Goal: Task Accomplishment & Management: Use online tool/utility

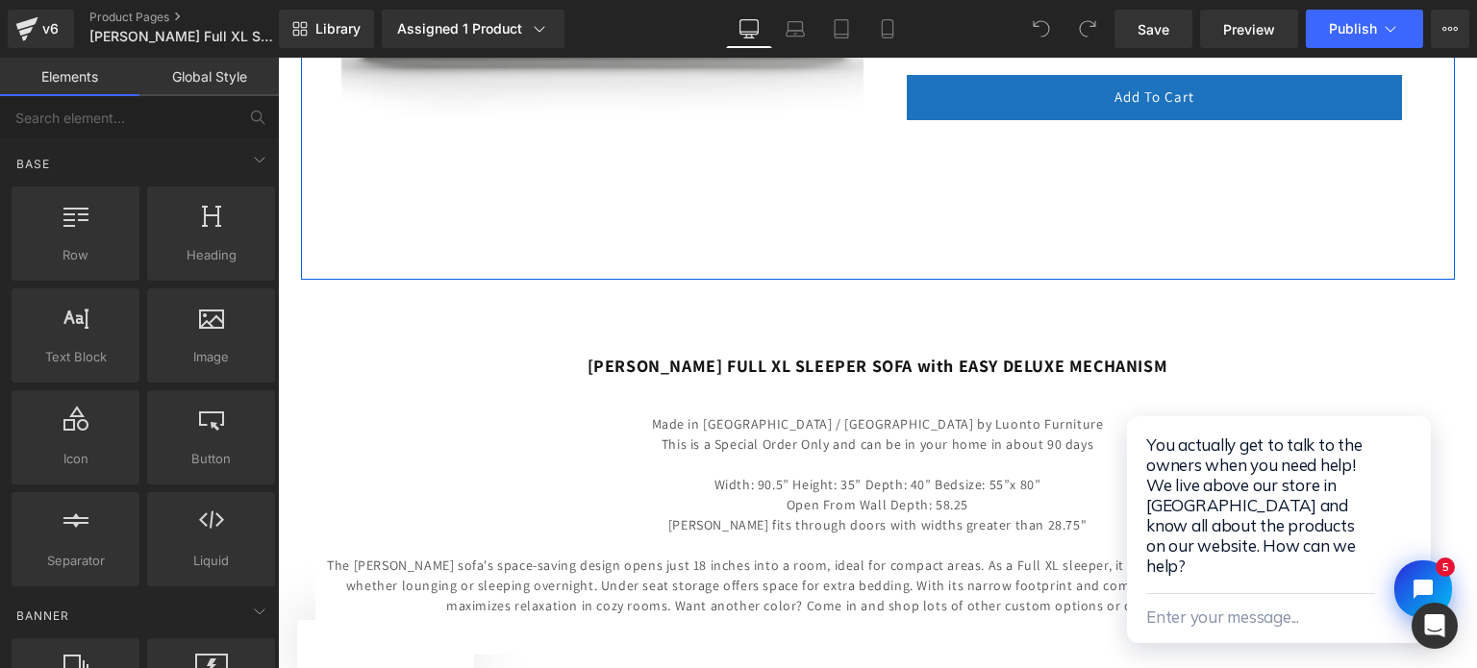
scroll to position [673, 0]
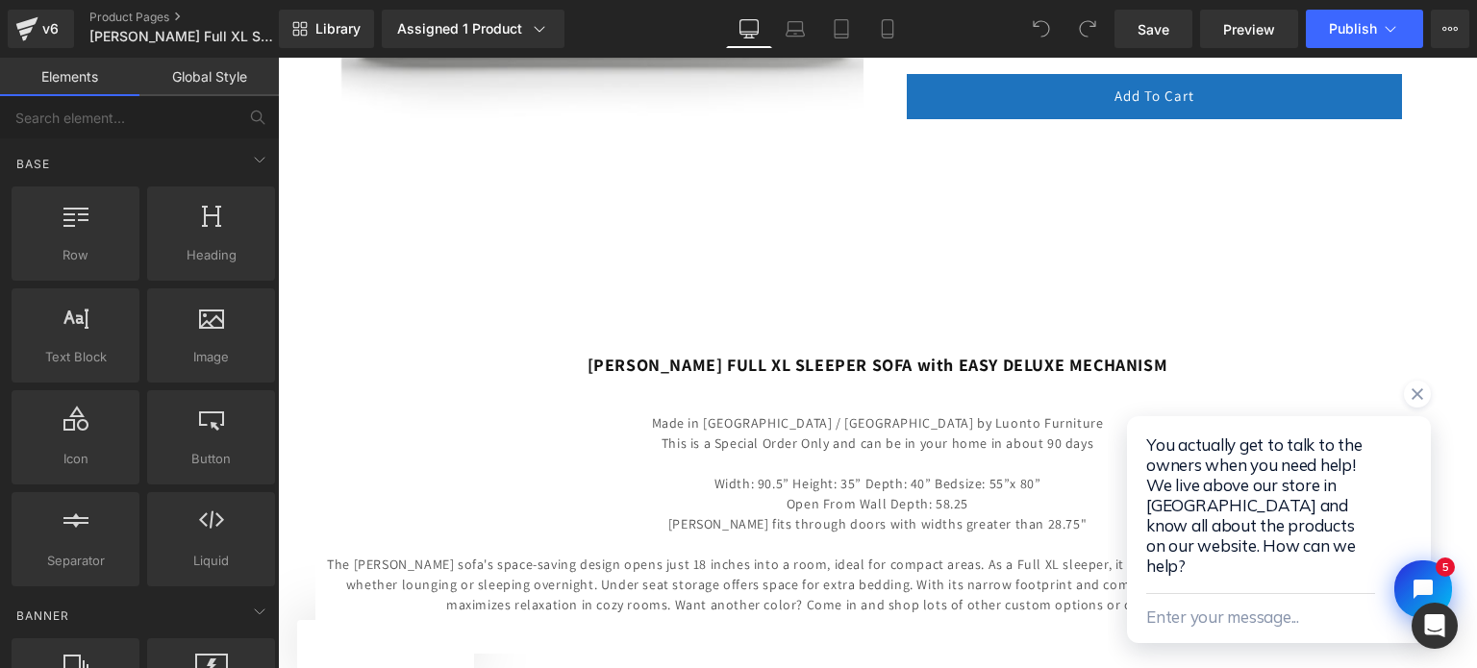
click at [1426, 402] on div at bounding box center [1279, 402] width 304 height 43
click at [1425, 404] on icon "Close chat widget" at bounding box center [1416, 394] width 19 height 19
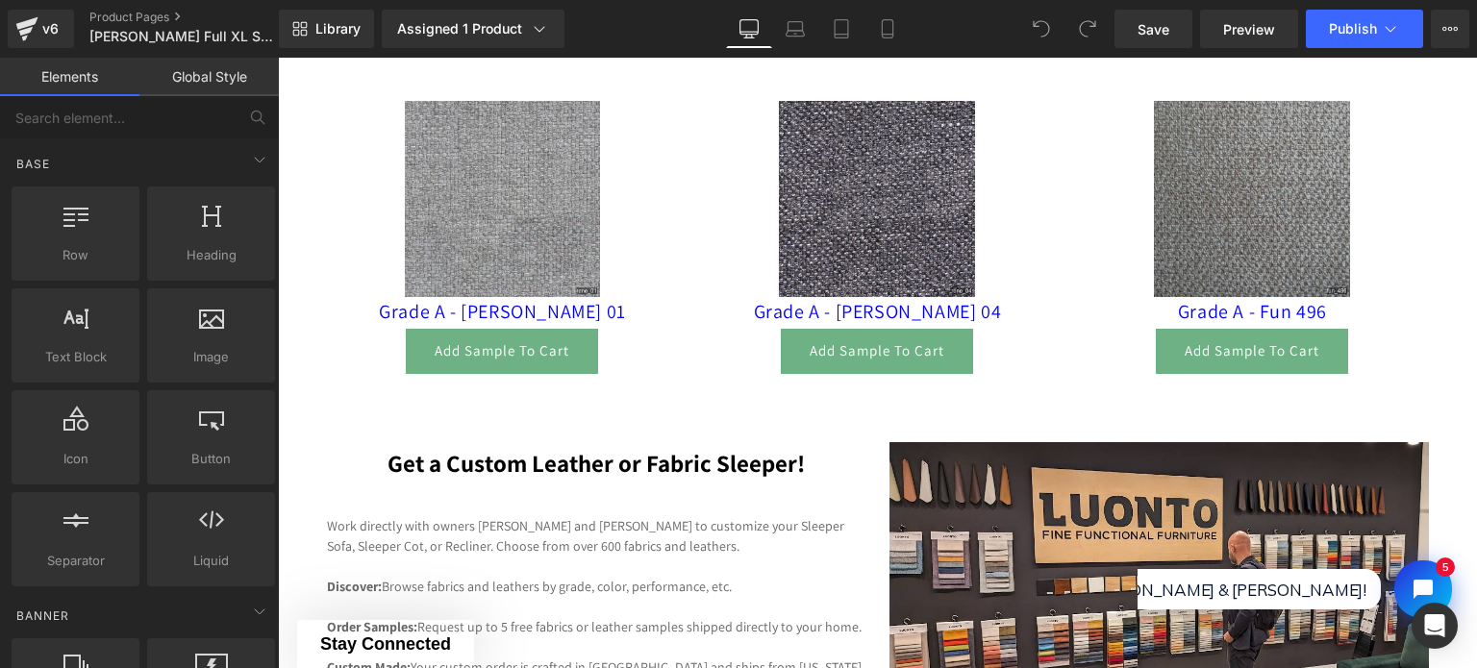
scroll to position [1634, 0]
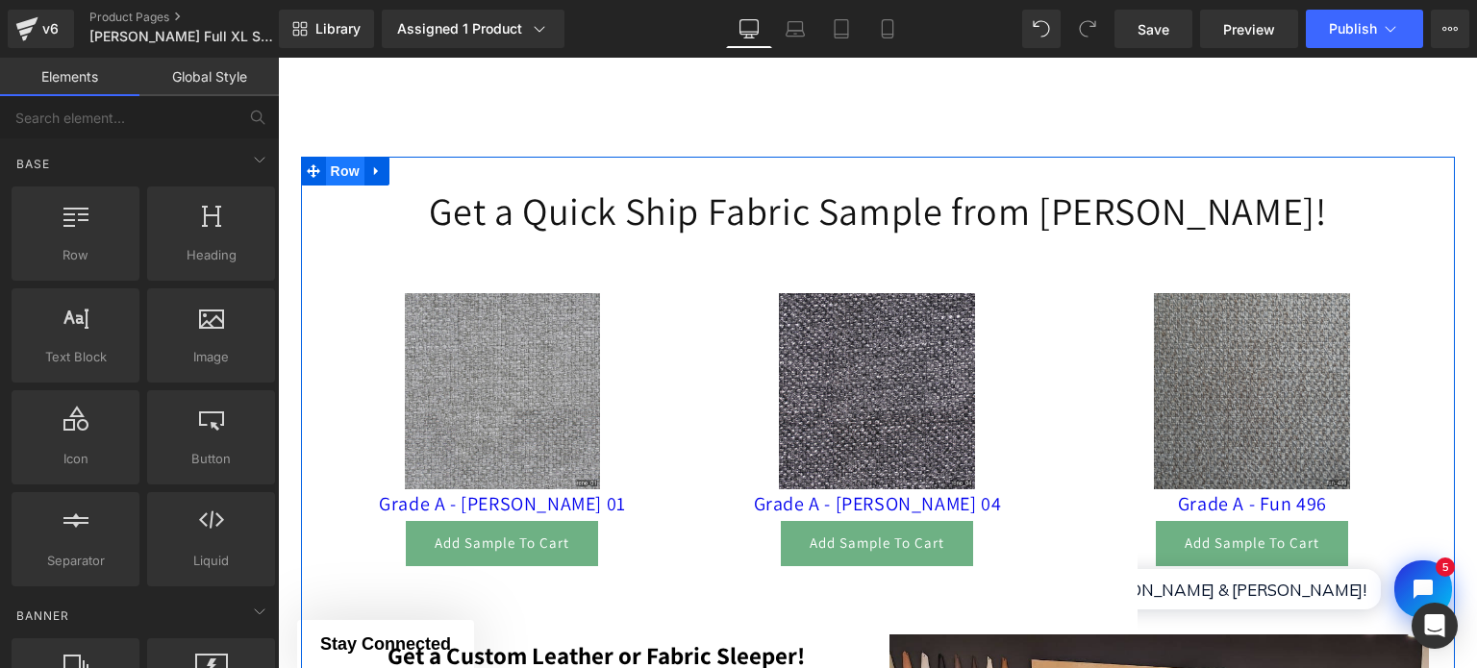
click at [326, 169] on span "Row" at bounding box center [345, 171] width 38 height 29
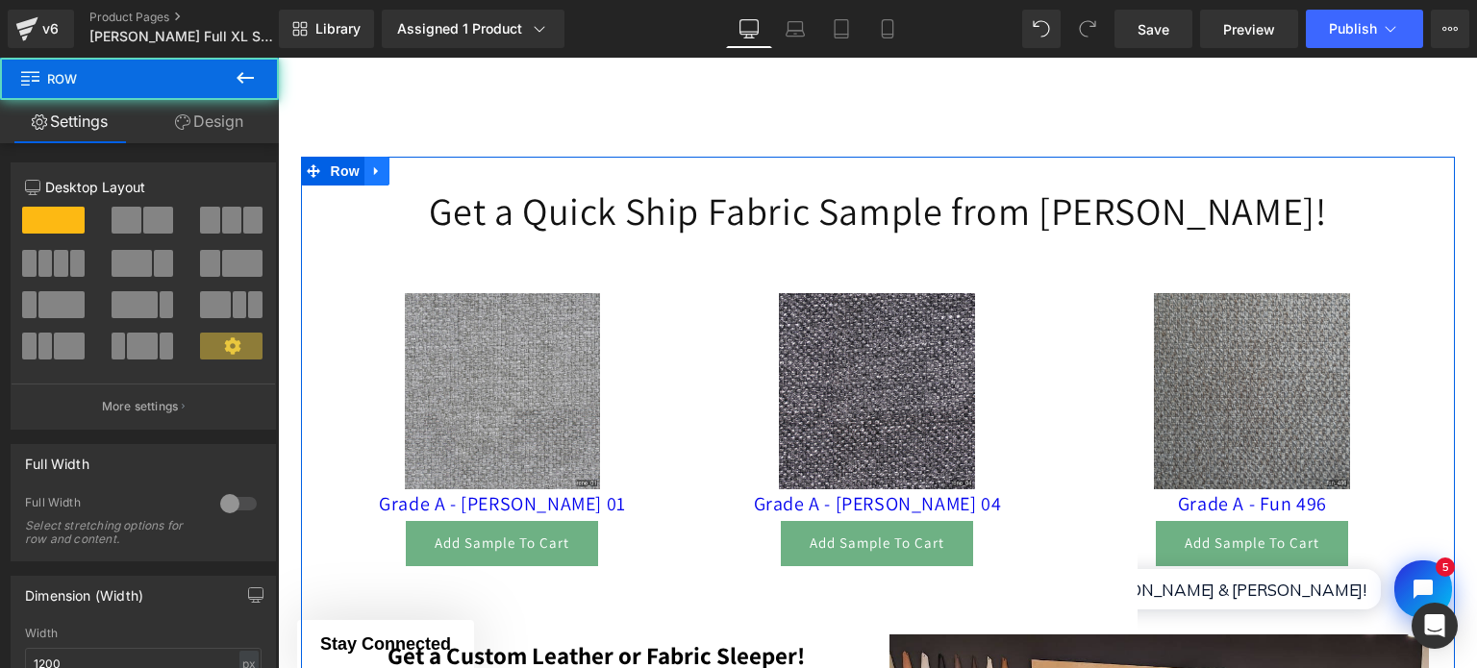
click at [370, 171] on icon at bounding box center [376, 171] width 13 height 14
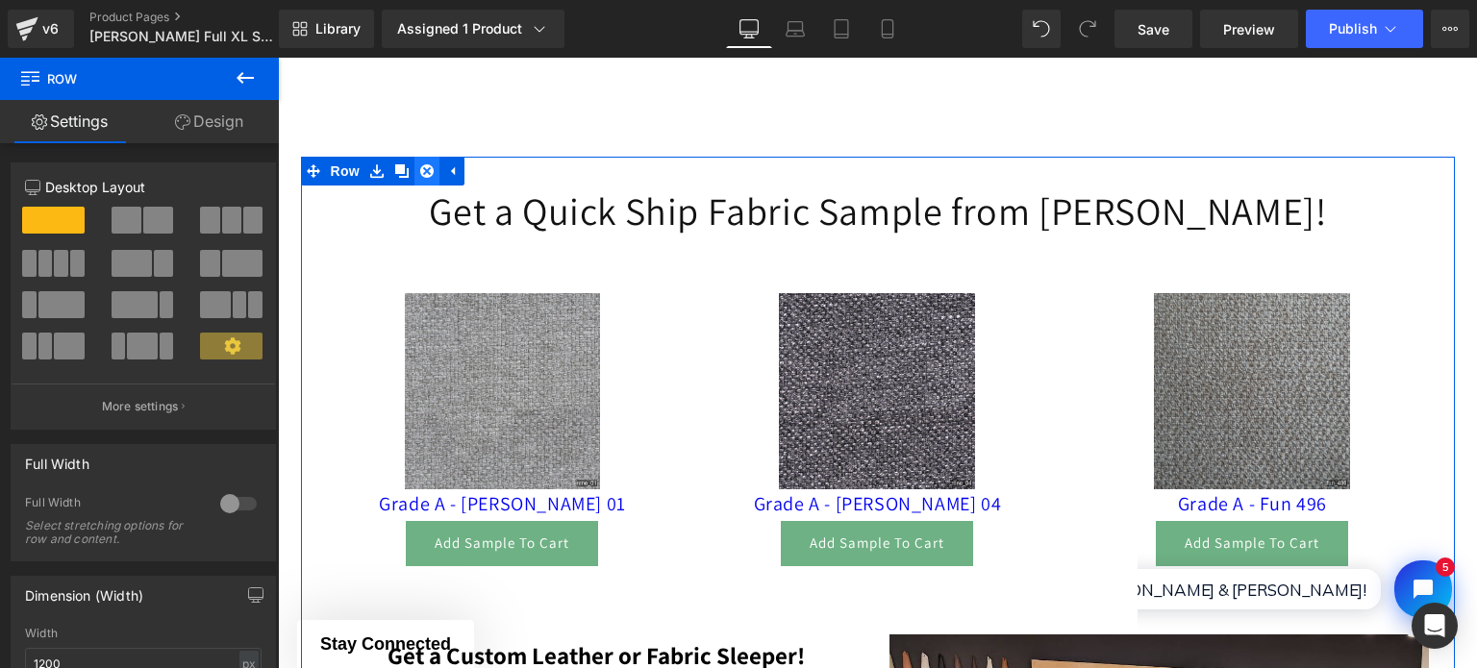
click at [421, 169] on icon at bounding box center [426, 170] width 13 height 13
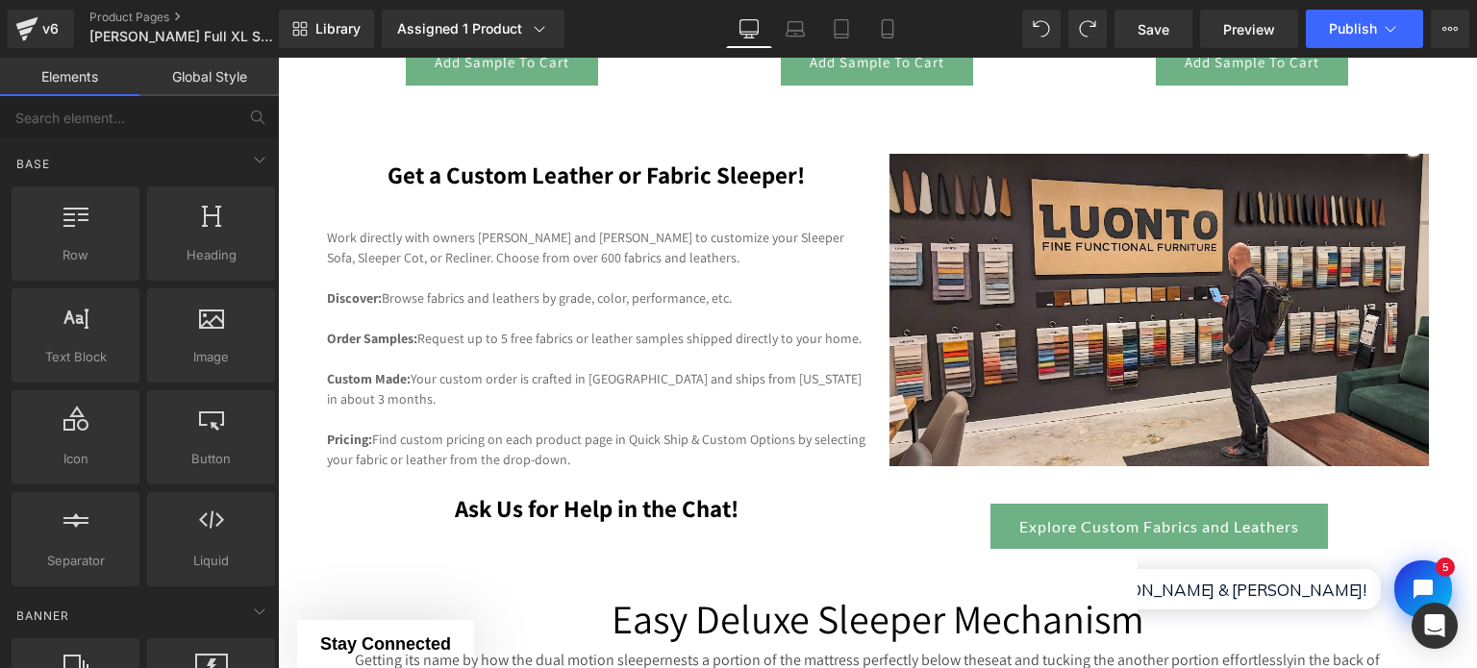
scroll to position [1827, 0]
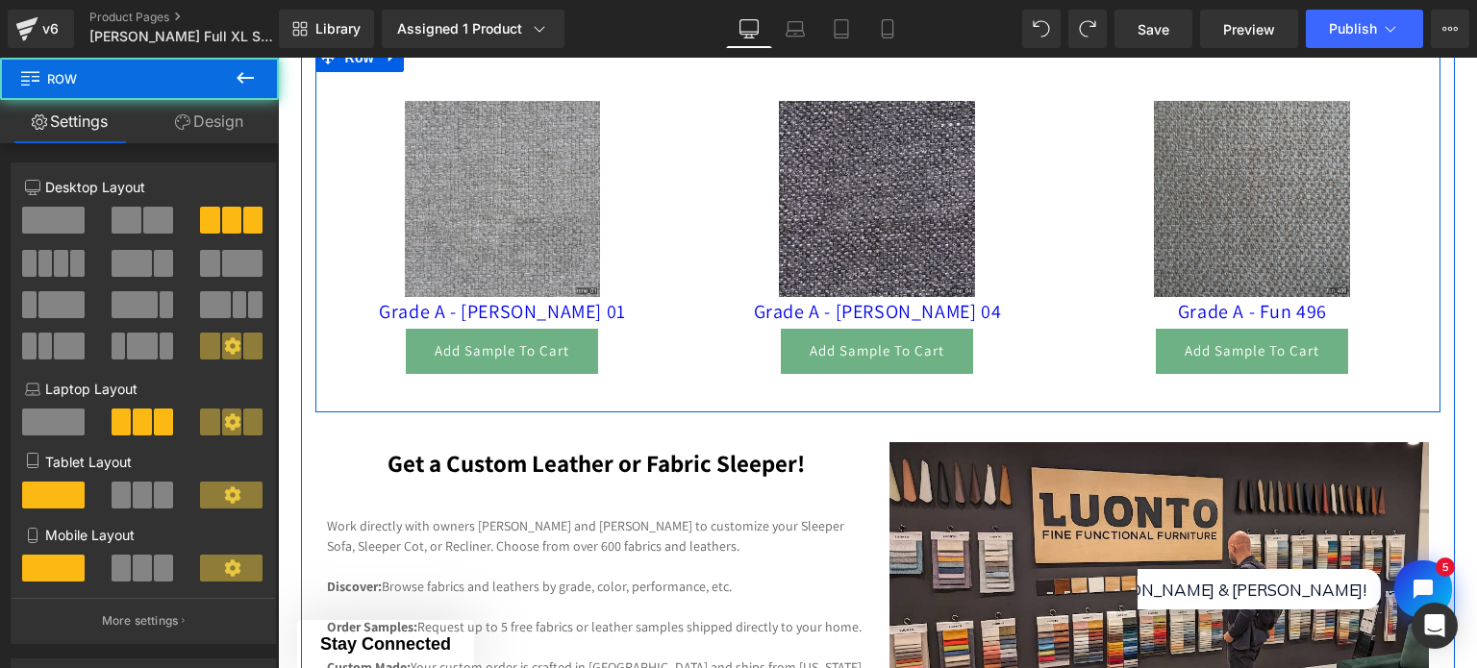
click at [689, 233] on div "Sale Off (P) Image Grade A - [PERSON_NAME] 04 (P) Title Add Sample To Cart (P) …" at bounding box center [876, 237] width 375 height 330
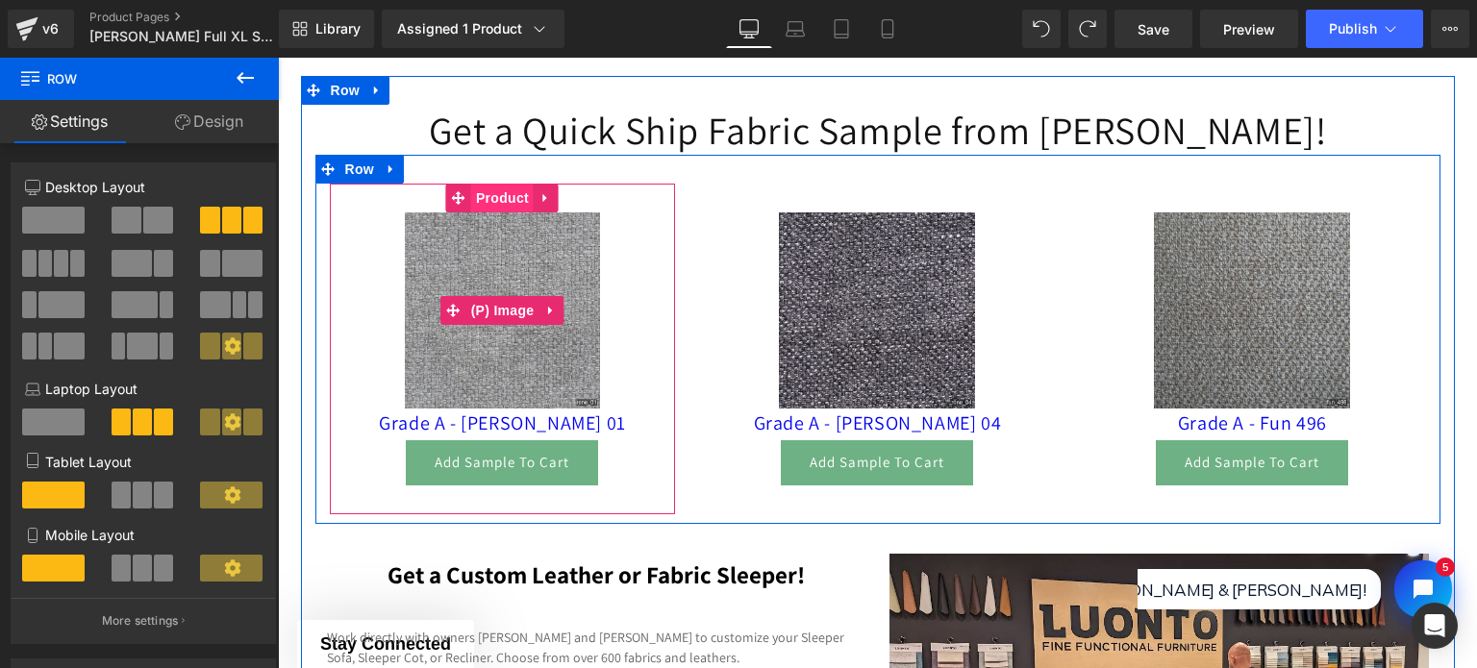
scroll to position [1634, 0]
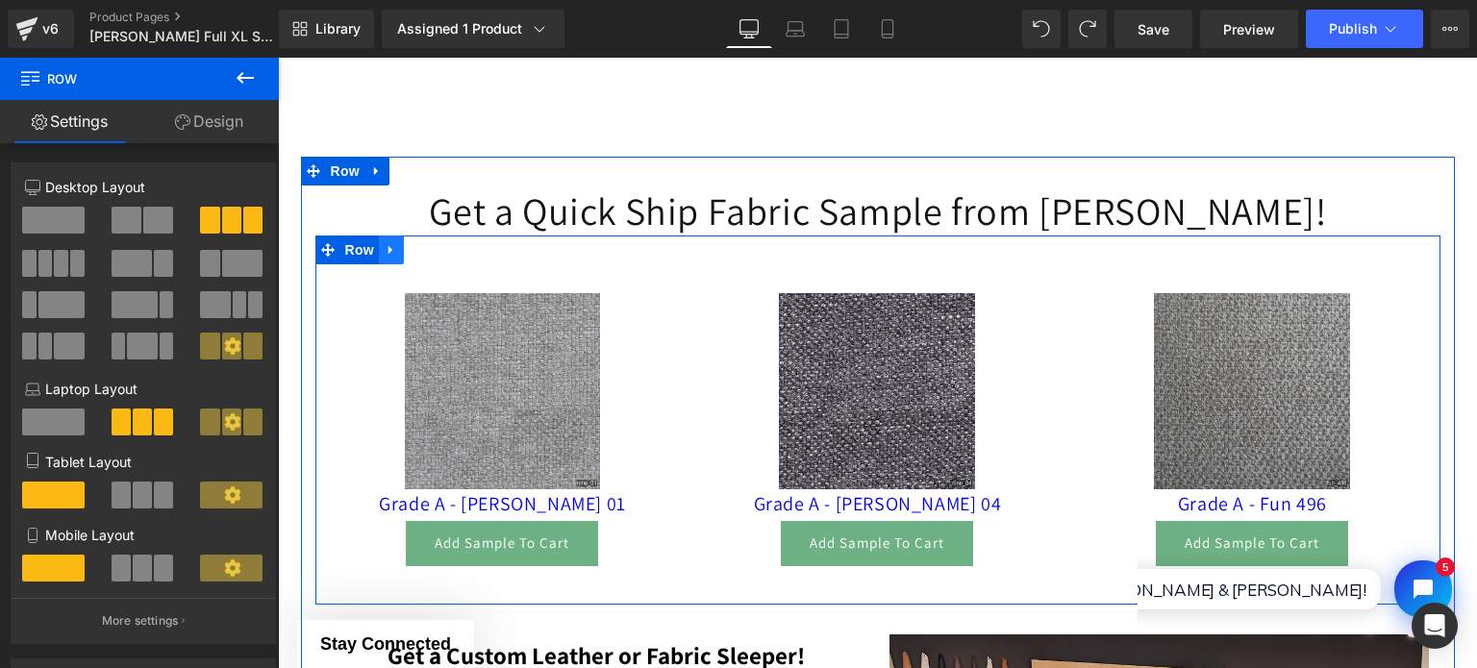
click at [386, 249] on icon at bounding box center [391, 250] width 13 height 14
click at [435, 253] on icon at bounding box center [441, 249] width 13 height 13
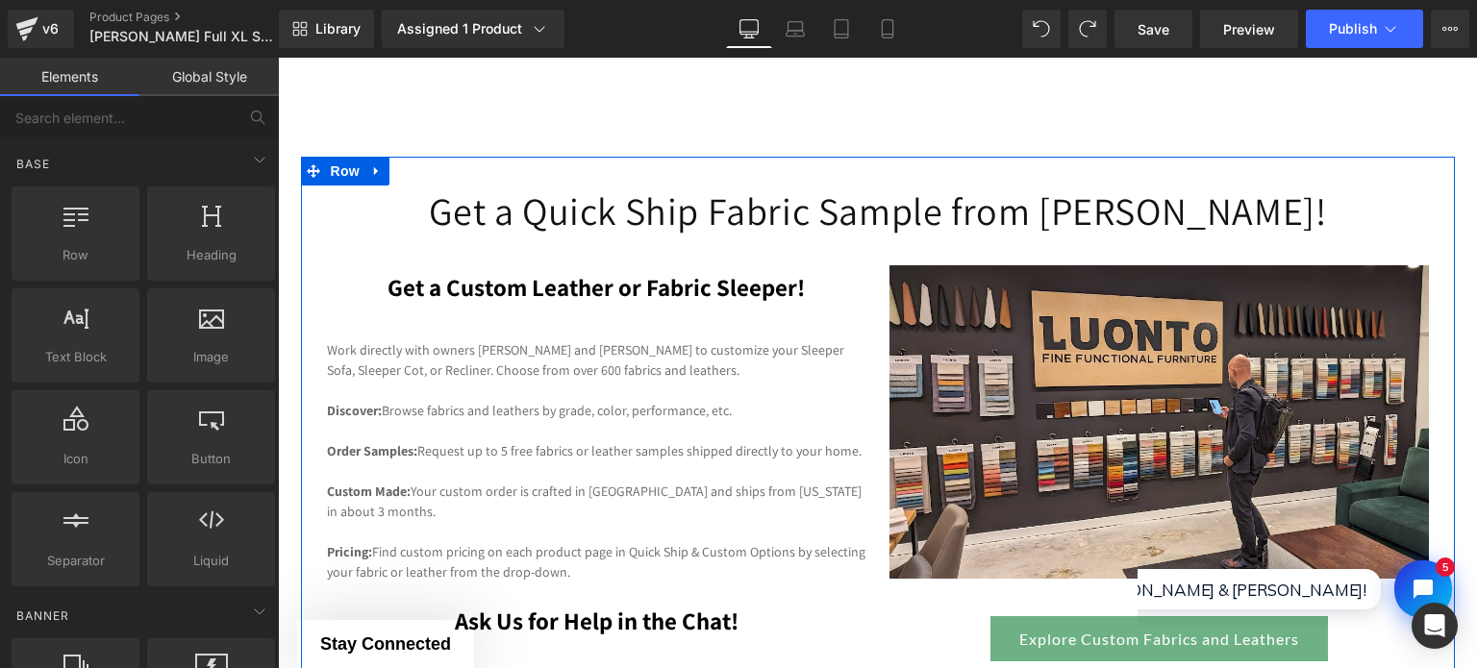
click at [552, 212] on h1 "Get a Quick Ship Fabric Sample from [PERSON_NAME]!" at bounding box center [877, 211] width 1125 height 50
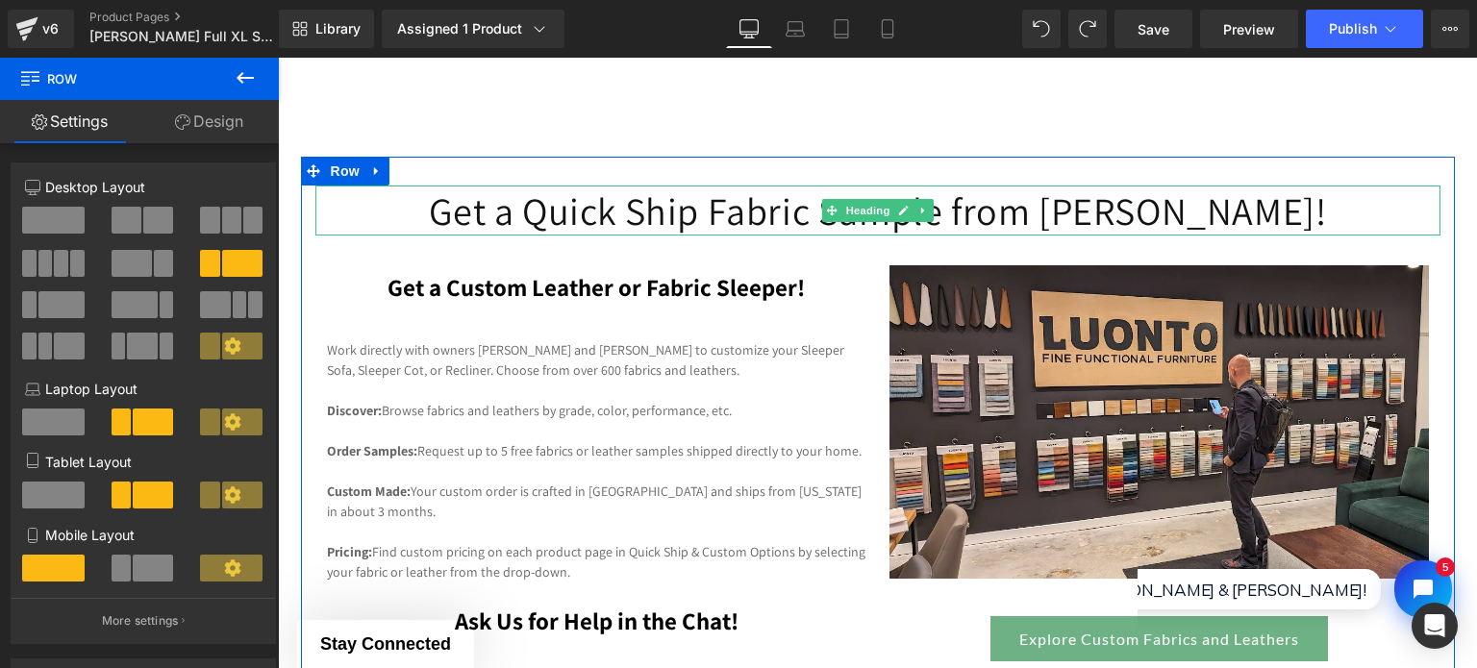
click at [665, 207] on h1 "Get a Quick Ship Fabric Sample from [PERSON_NAME]!" at bounding box center [877, 211] width 1125 height 50
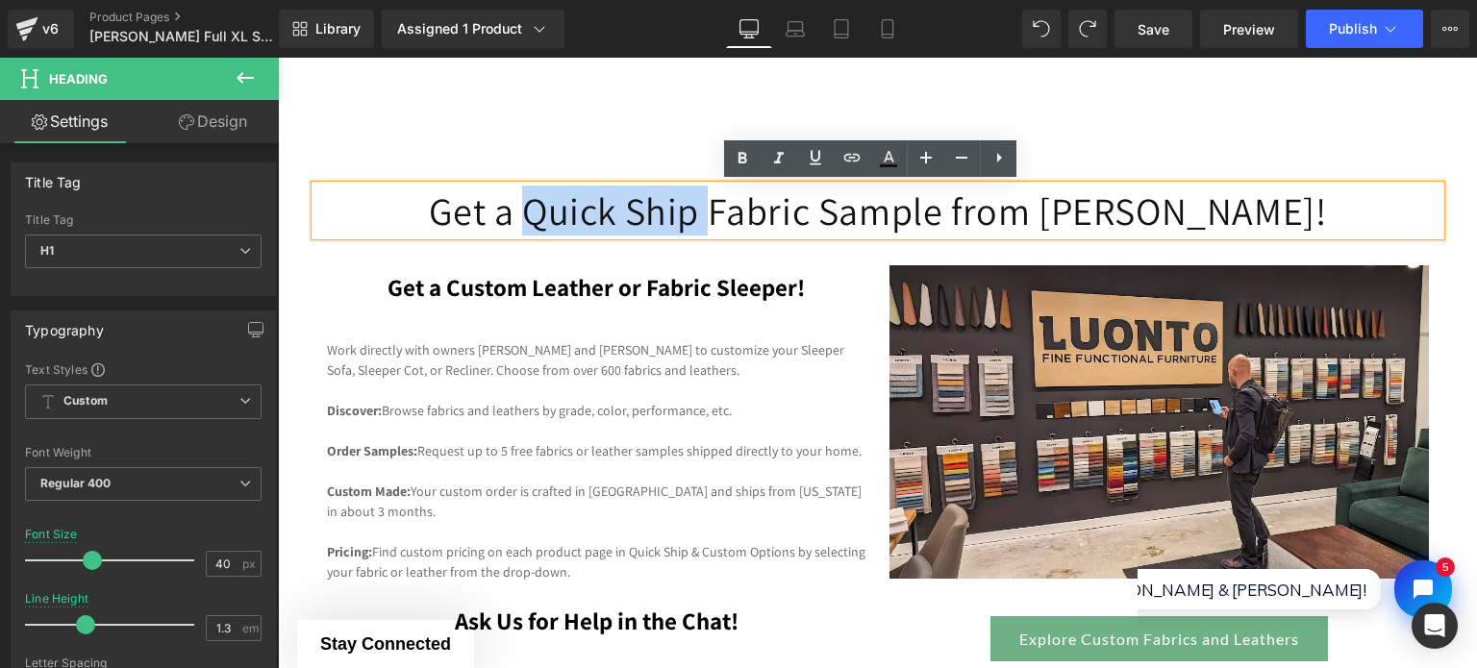
drag, startPoint x: 591, startPoint y: 219, endPoint x: 775, endPoint y: 229, distance: 183.9
click at [775, 229] on h1 "Get a Quick Ship Fabric Sample from [PERSON_NAME]!" at bounding box center [877, 211] width 1125 height 50
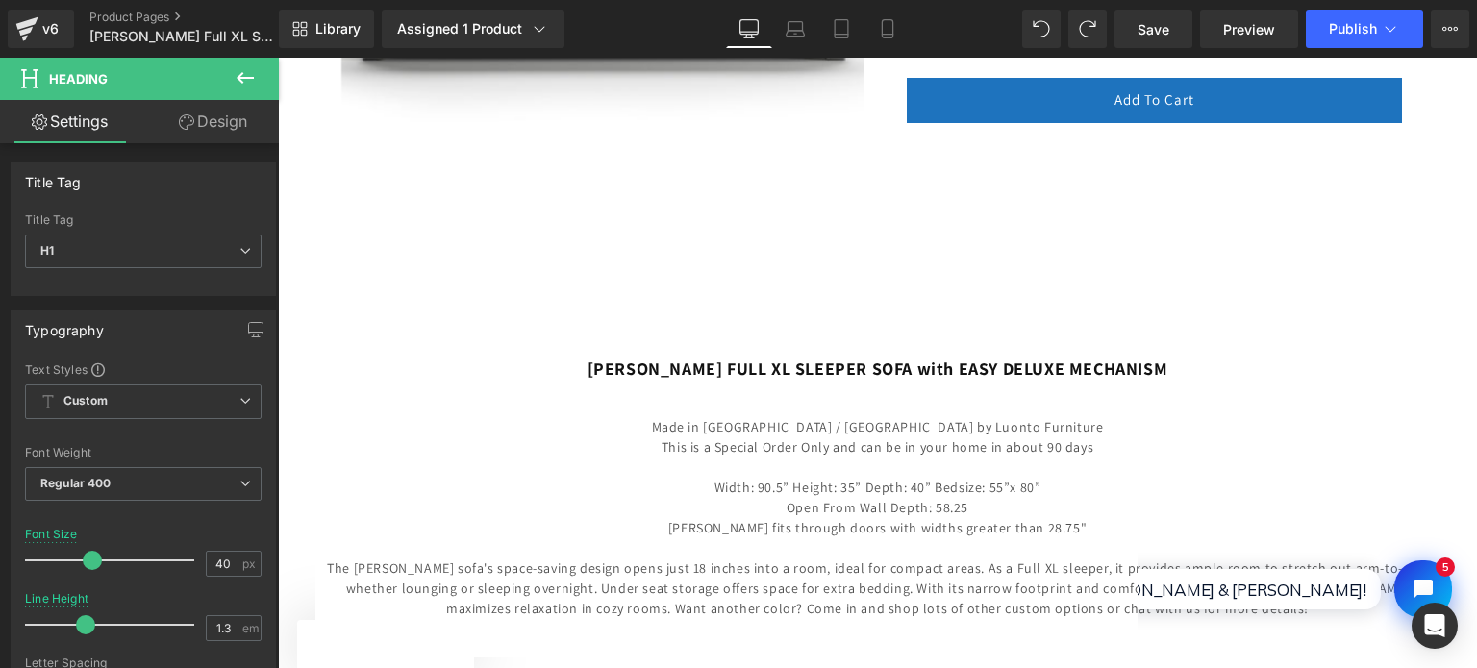
scroll to position [673, 0]
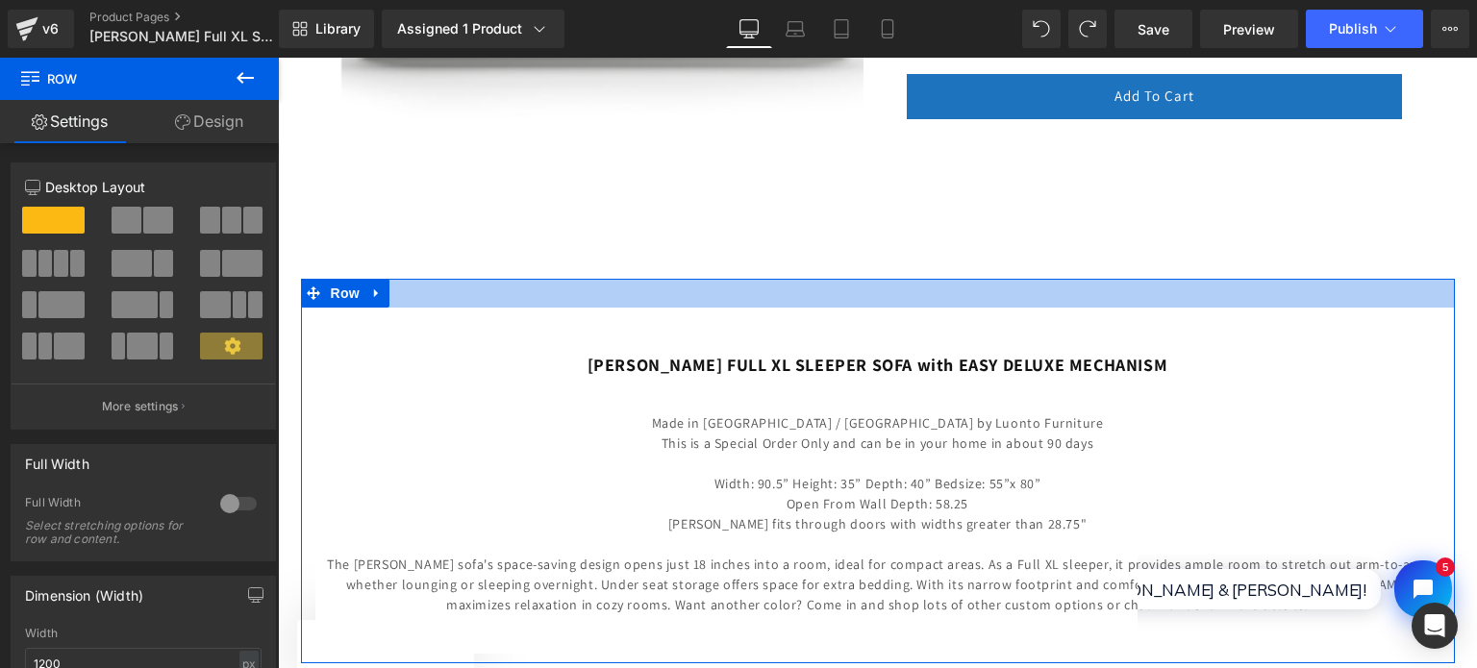
click at [979, 306] on div at bounding box center [878, 293] width 1154 height 29
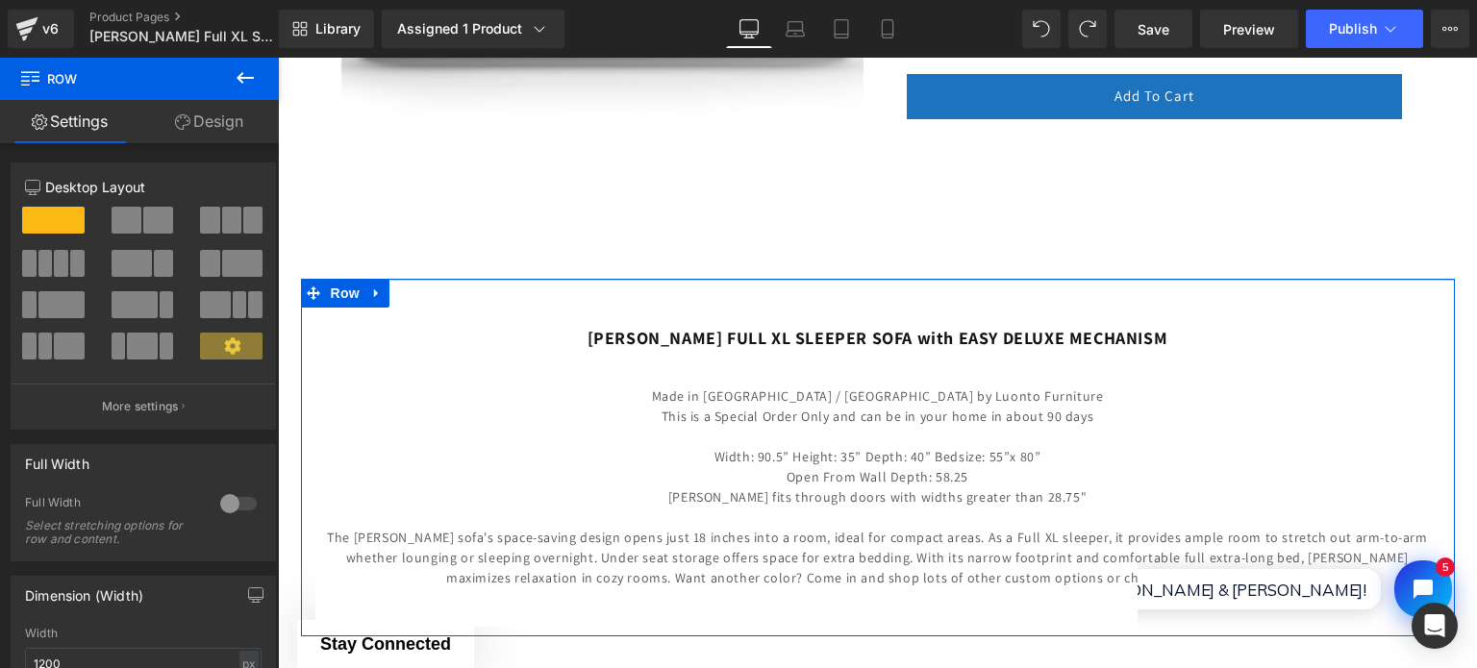
drag, startPoint x: 979, startPoint y: 306, endPoint x: 973, endPoint y: 279, distance: 27.5
click at [973, 279] on div at bounding box center [878, 280] width 1154 height 2
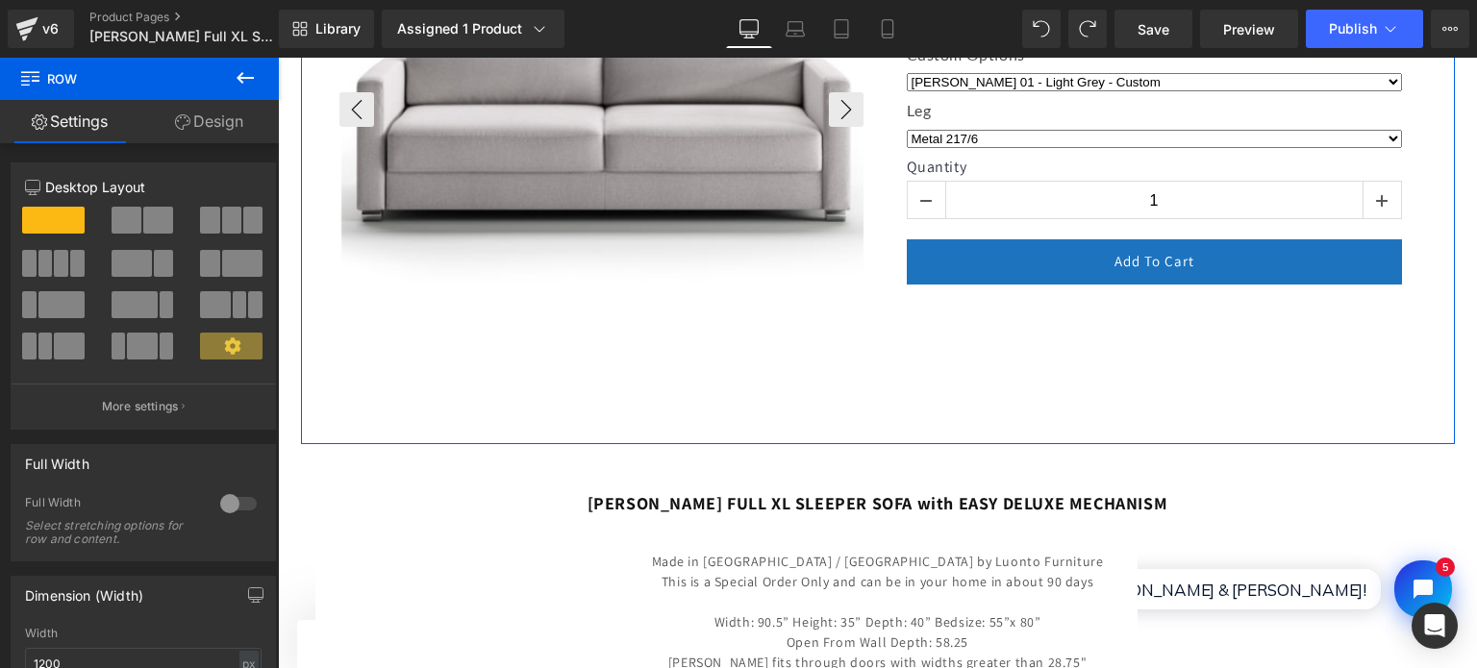
scroll to position [481, 0]
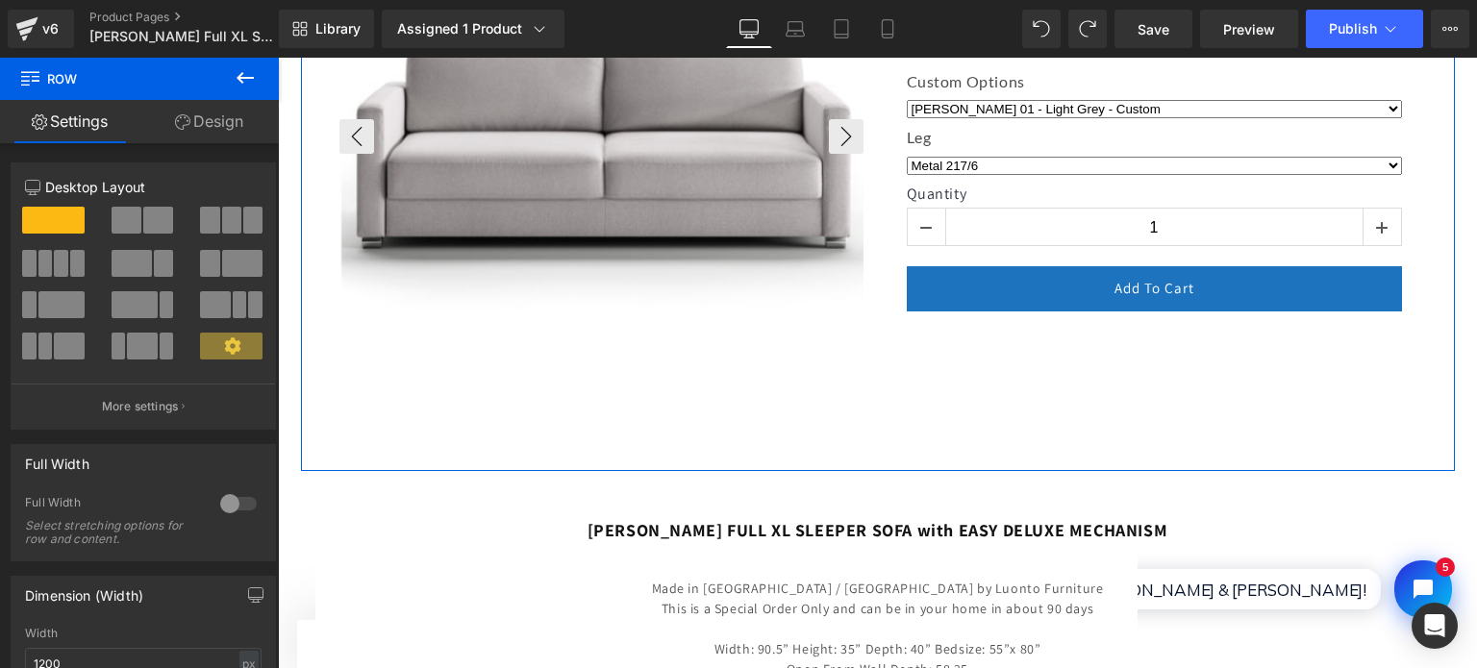
click at [735, 318] on img at bounding box center [603, 136] width 524 height 524
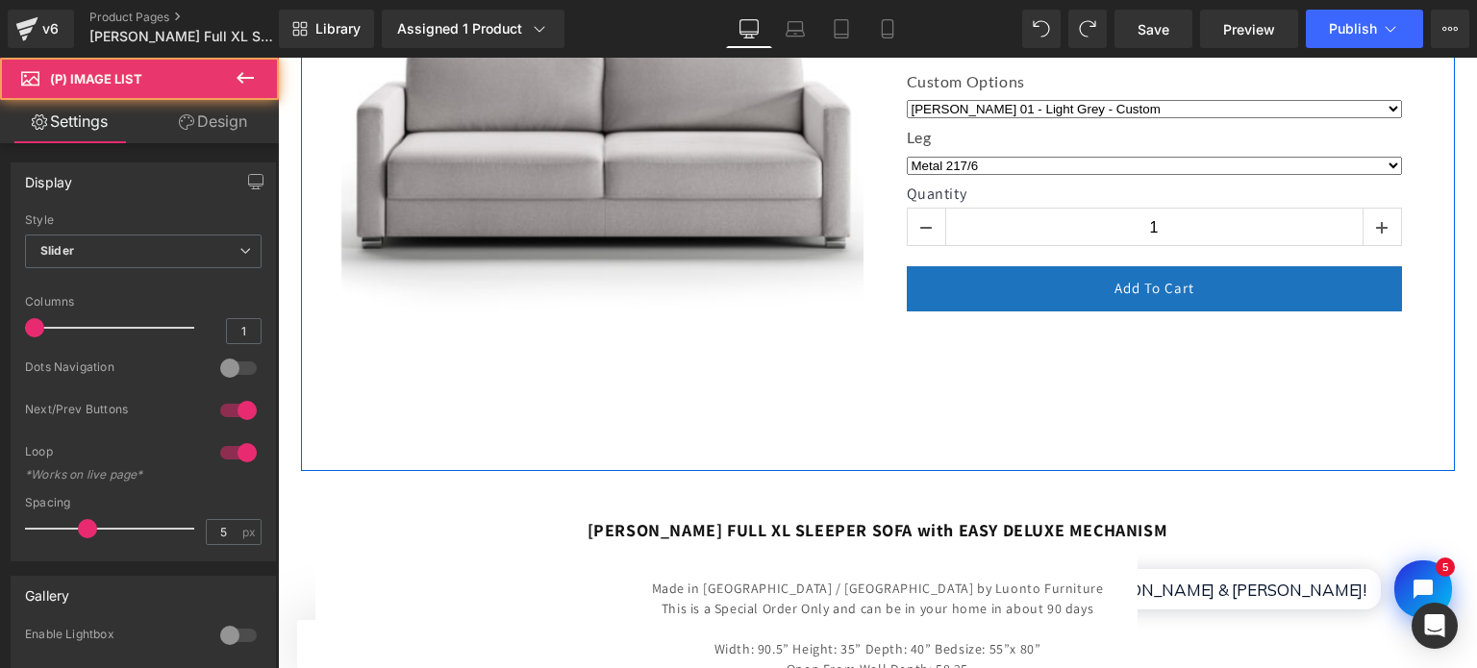
click at [735, 445] on div "‹ ›" at bounding box center [878, 110] width 1154 height 722
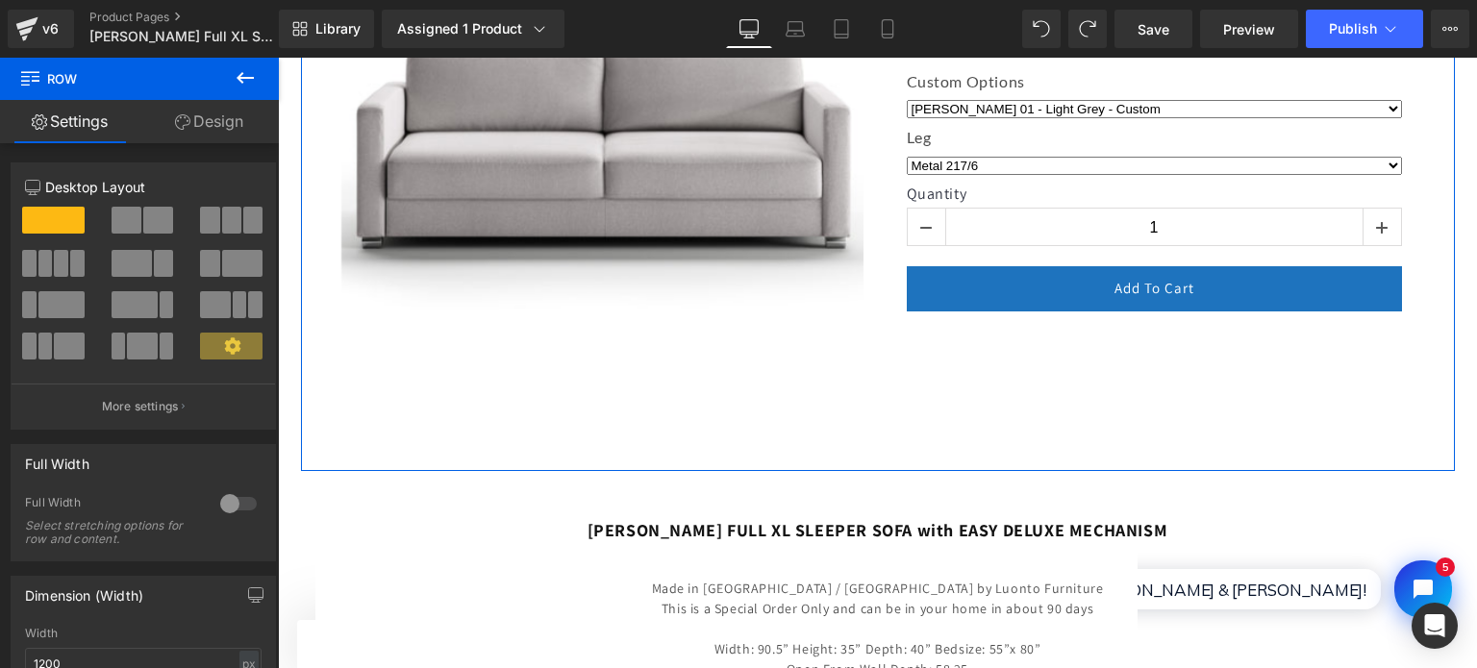
click at [214, 120] on link "Design" at bounding box center [208, 121] width 139 height 43
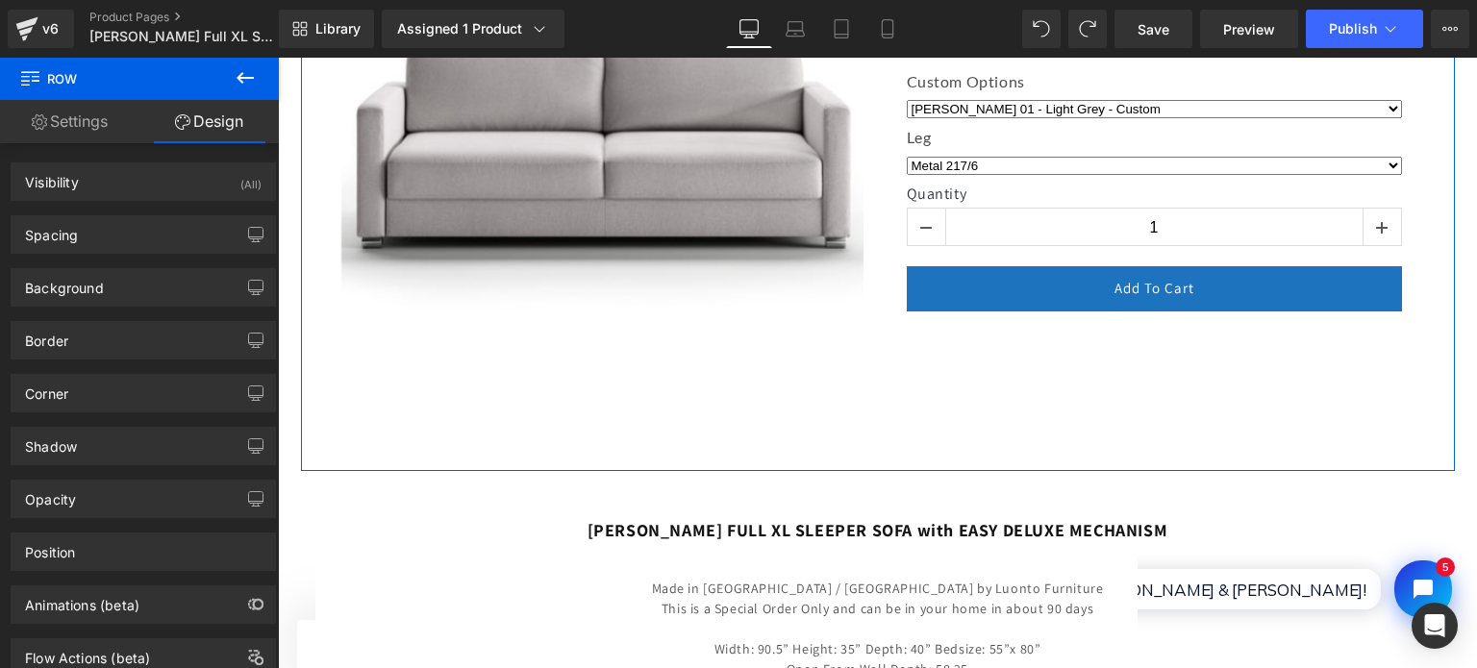
type input "0"
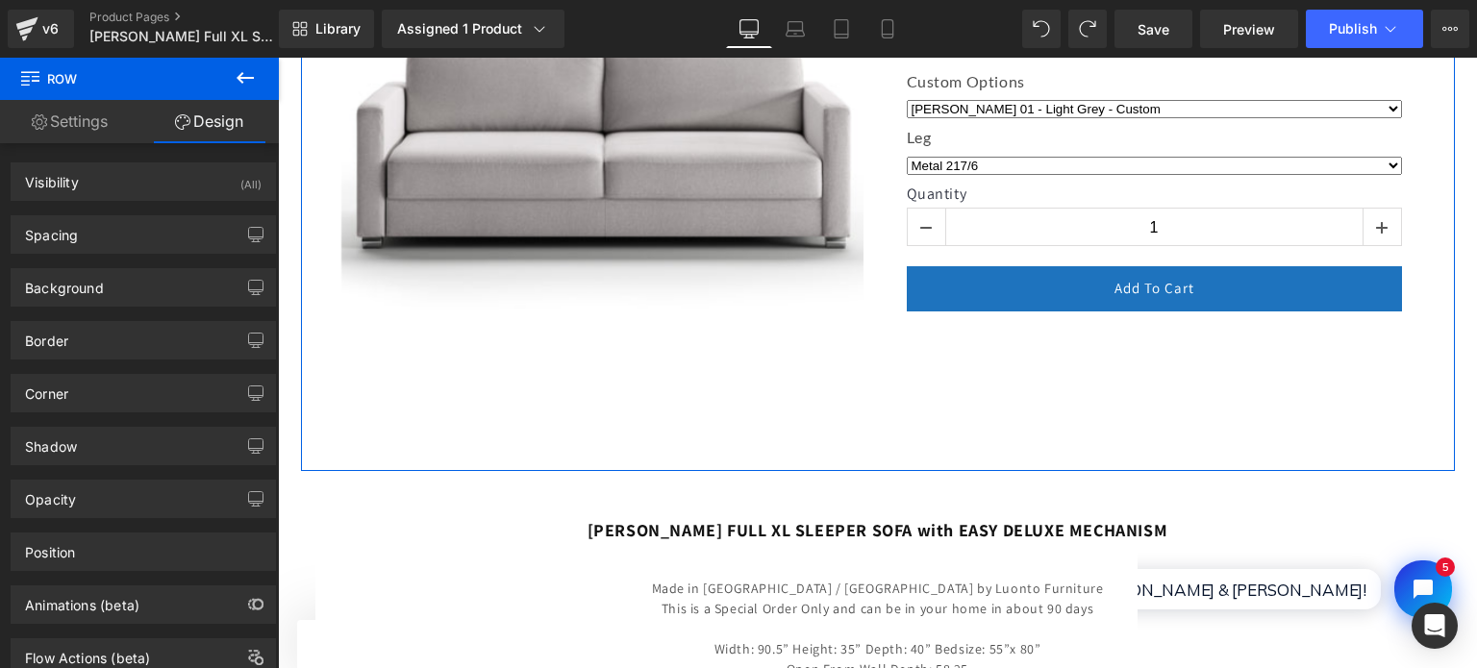
type input "0"
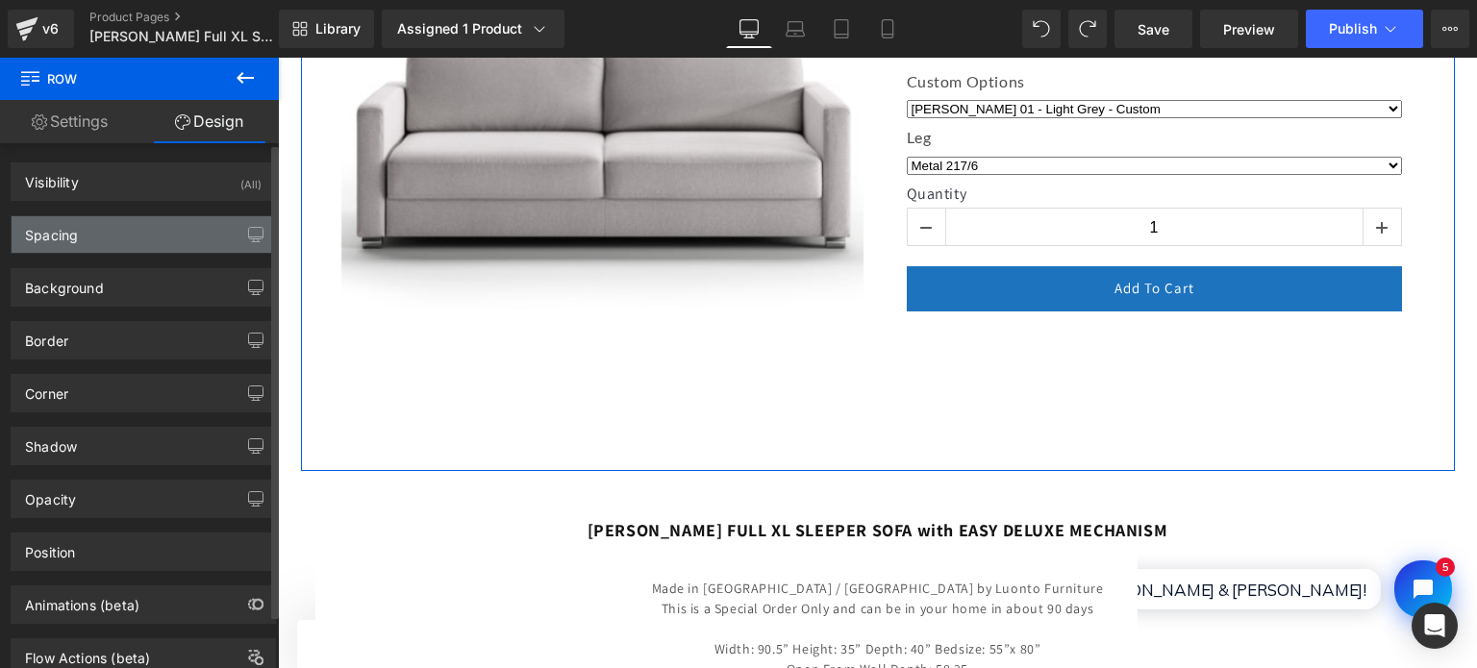
click at [149, 241] on div "Spacing" at bounding box center [143, 234] width 263 height 37
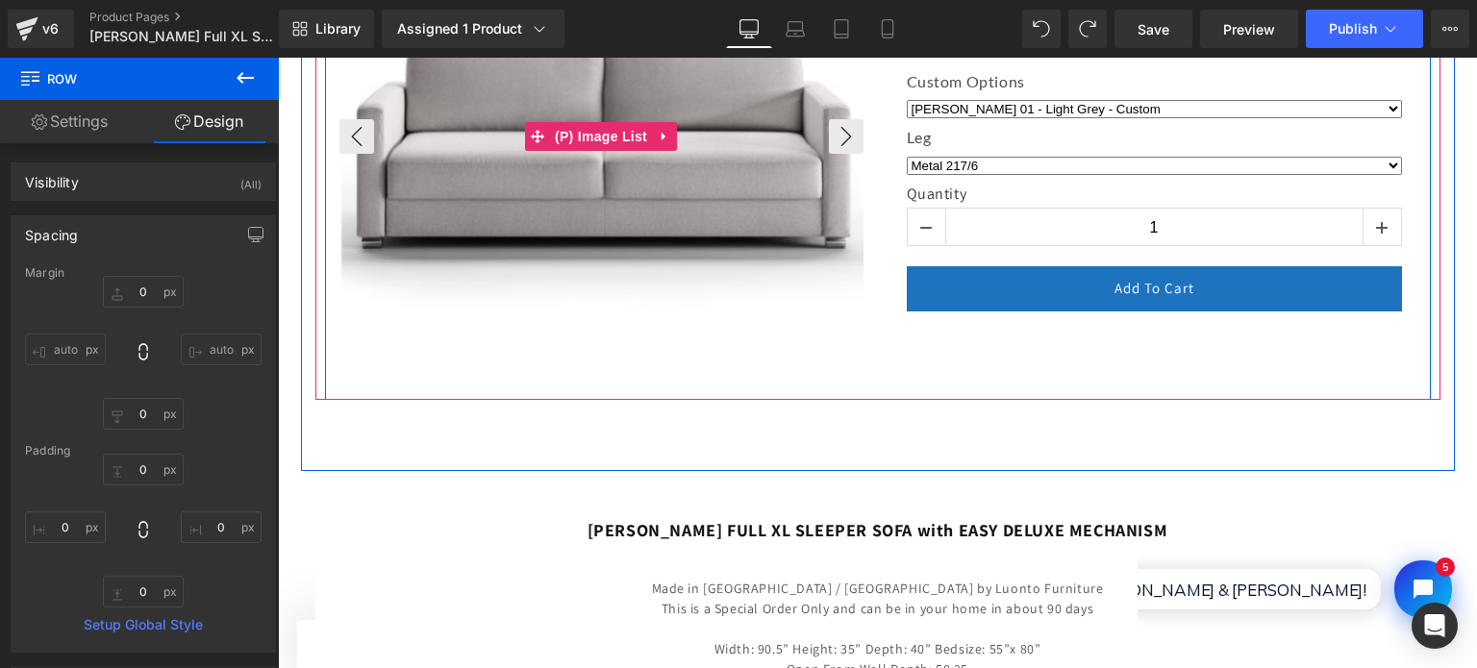
click at [750, 306] on img at bounding box center [603, 136] width 524 height 524
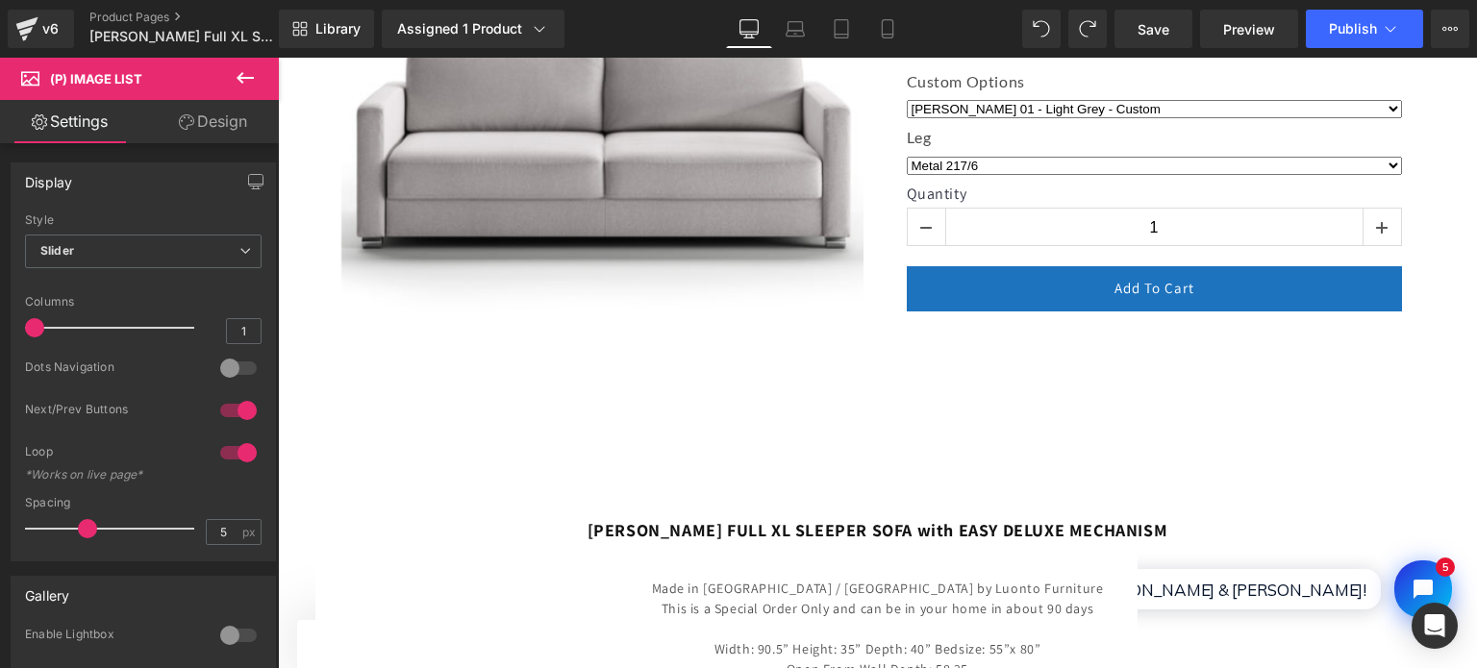
click at [203, 126] on link "Design" at bounding box center [212, 121] width 139 height 43
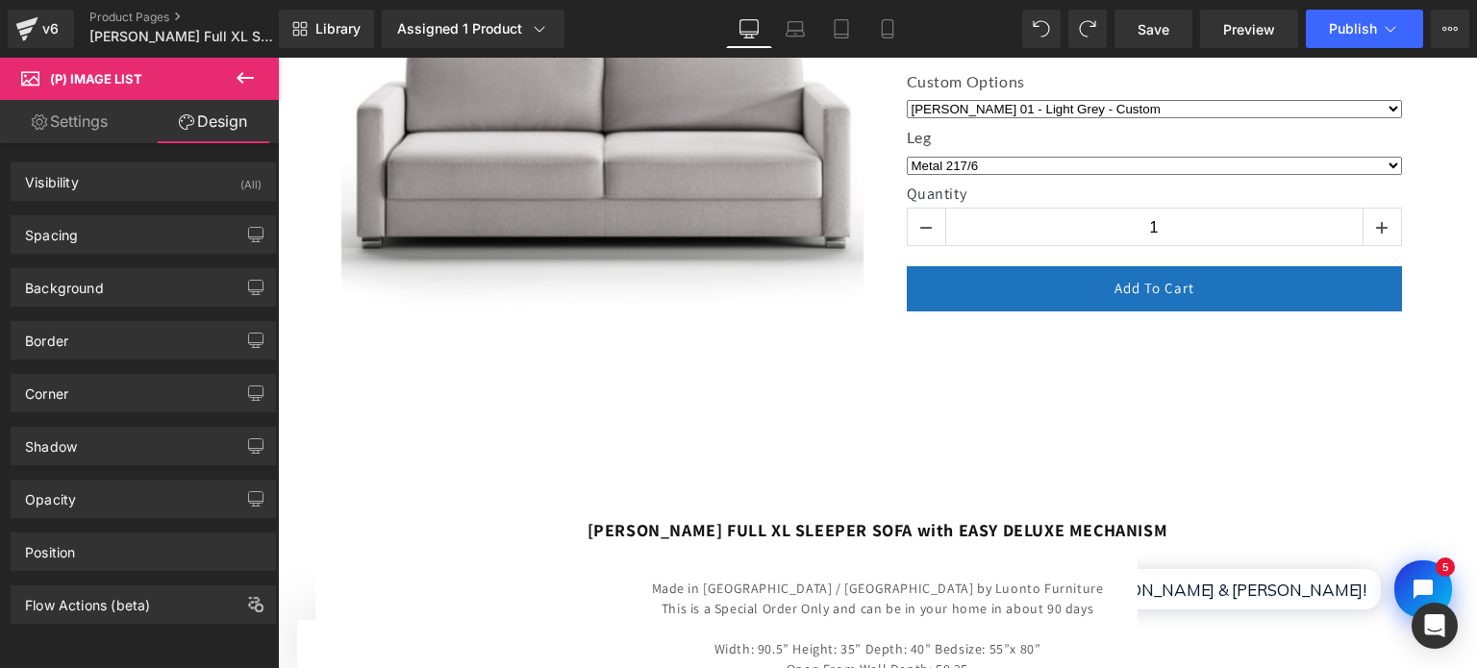
type input "0"
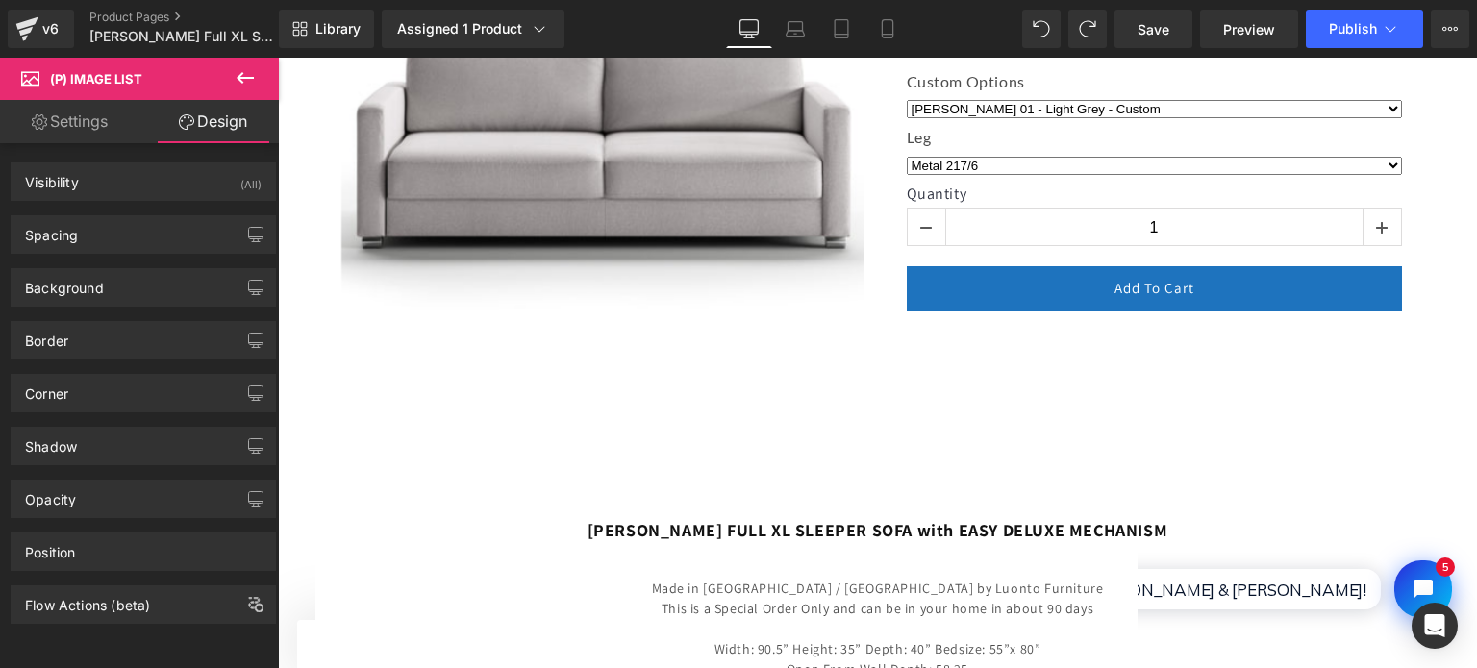
type input "0"
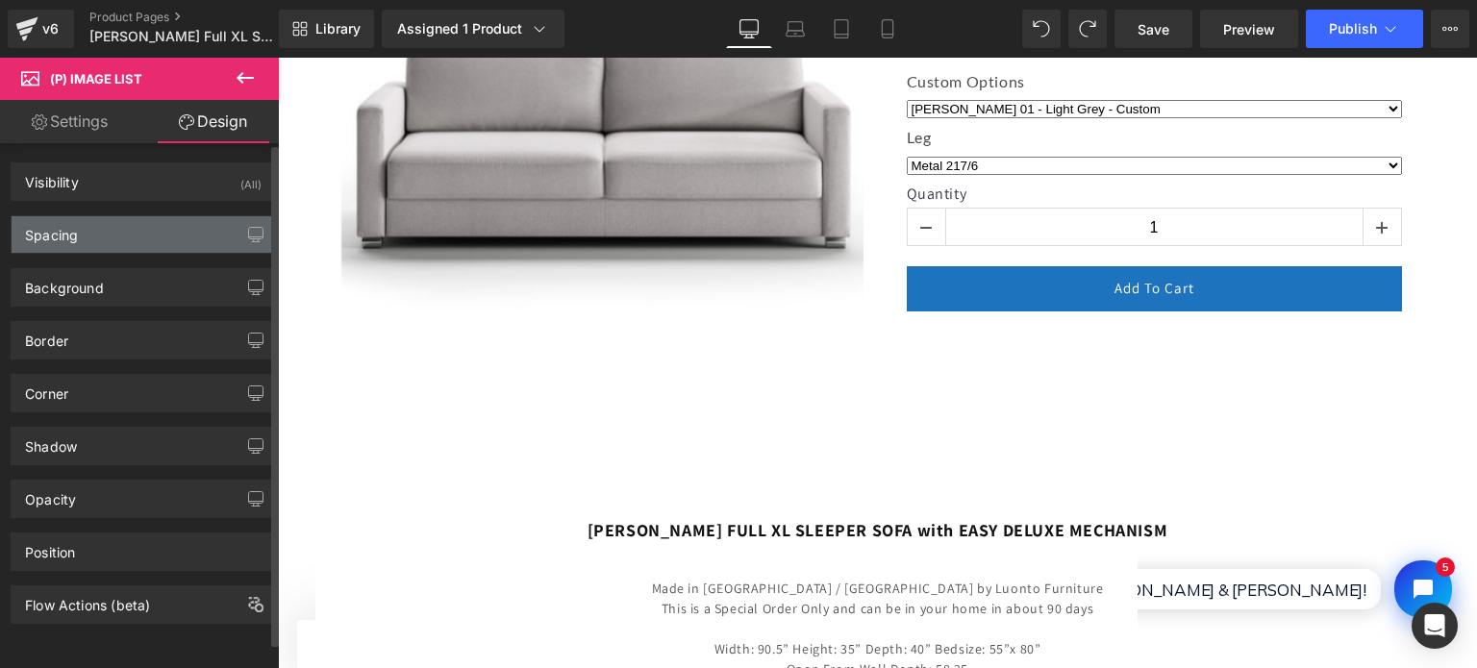
click at [202, 226] on div "Spacing" at bounding box center [143, 234] width 263 height 37
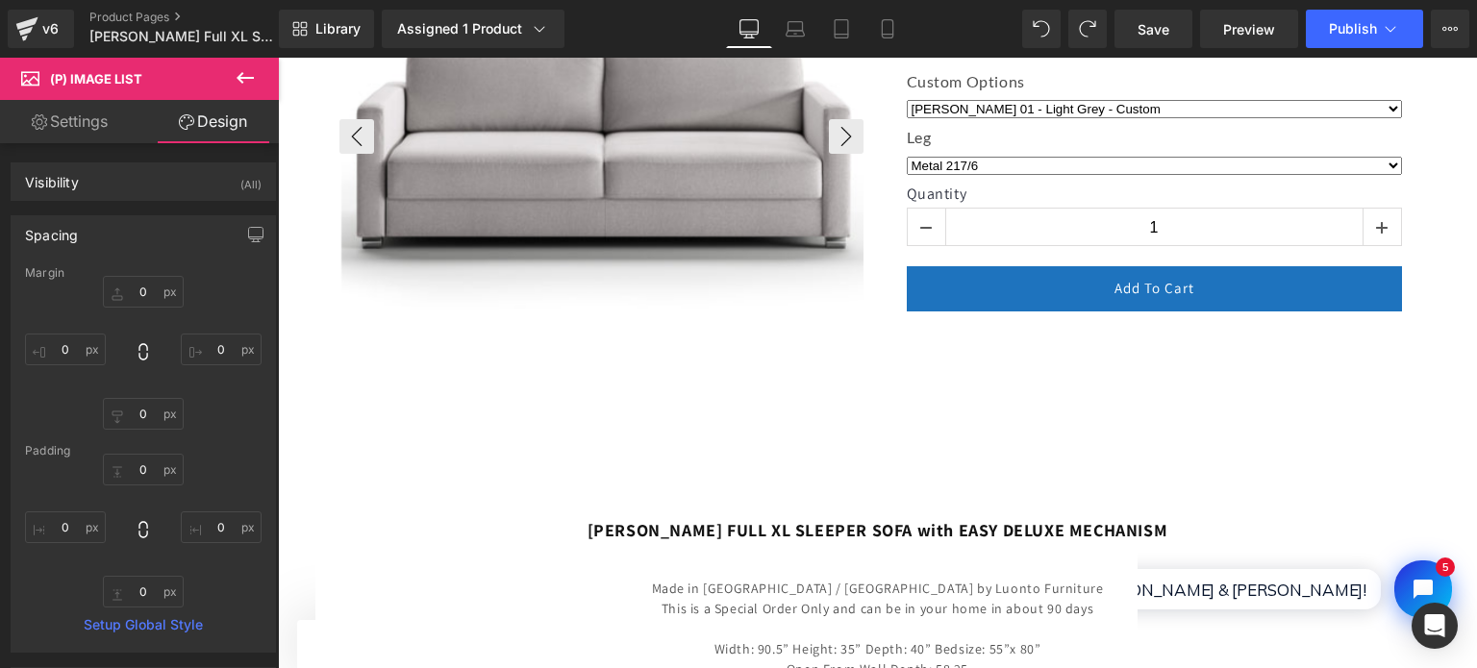
click at [759, 368] on img at bounding box center [603, 136] width 524 height 524
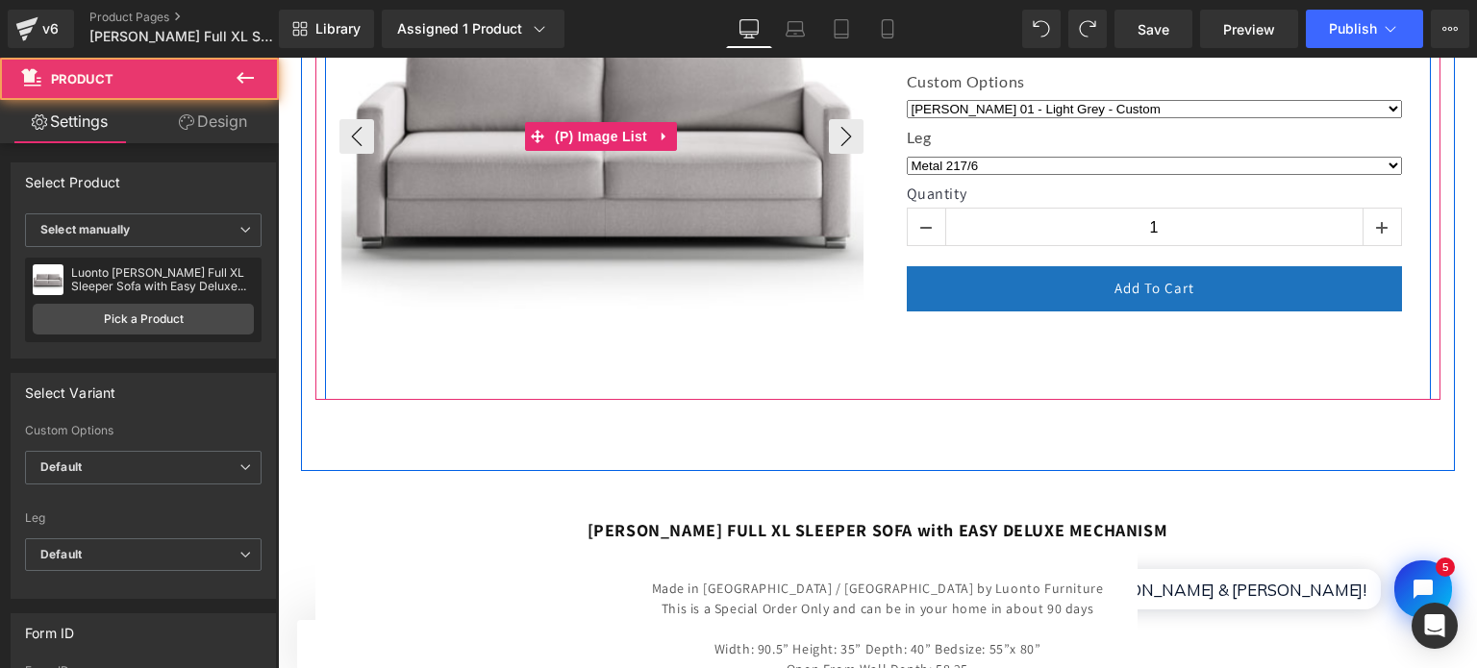
drag, startPoint x: 794, startPoint y: 397, endPoint x: 786, endPoint y: 355, distance: 43.0
click at [786, 355] on div "‹ ›" at bounding box center [877, 74] width 1125 height 651
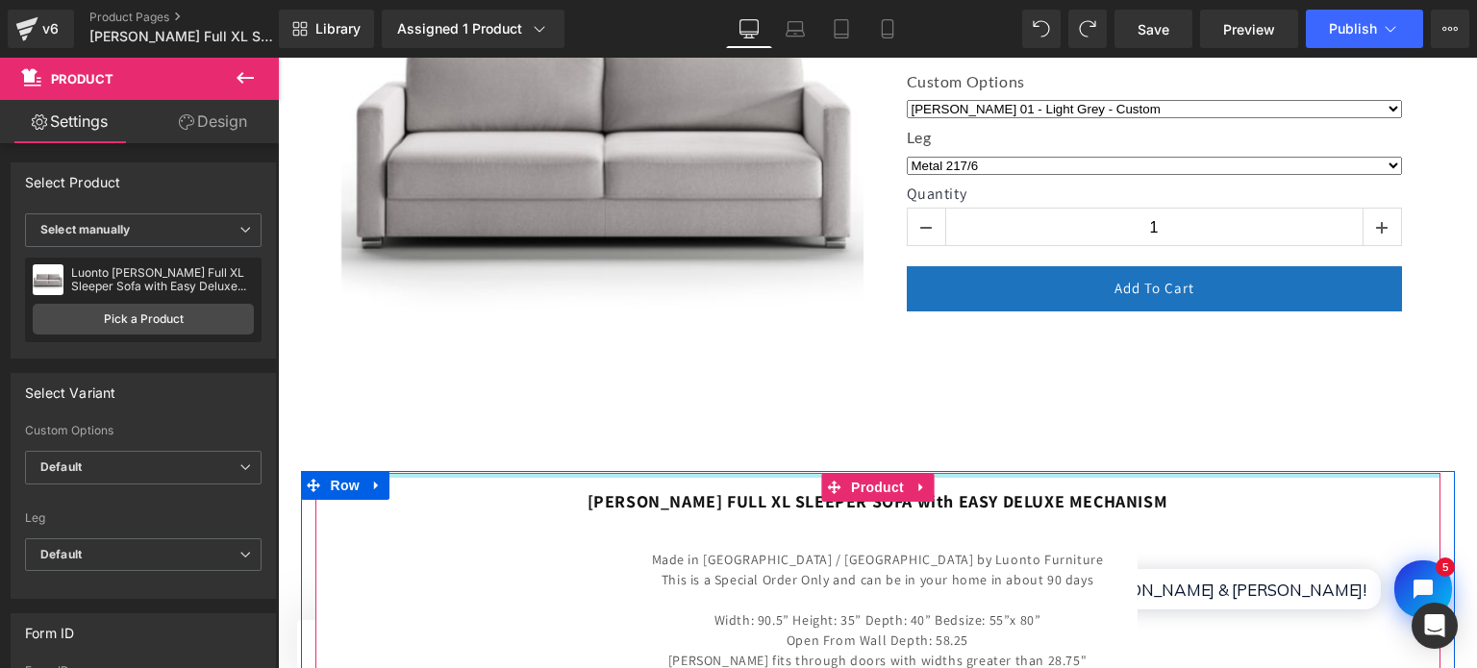
drag, startPoint x: 785, startPoint y: 472, endPoint x: 794, endPoint y: 399, distance: 73.6
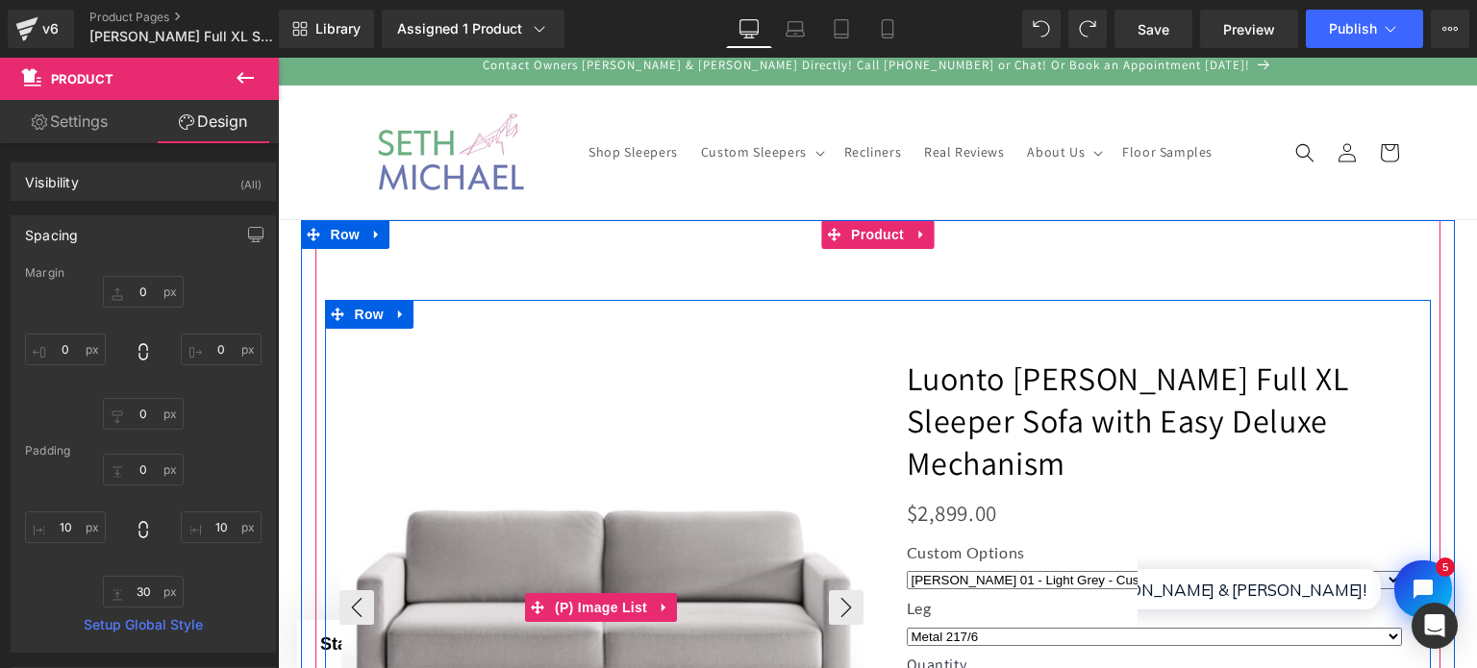
scroll to position [0, 0]
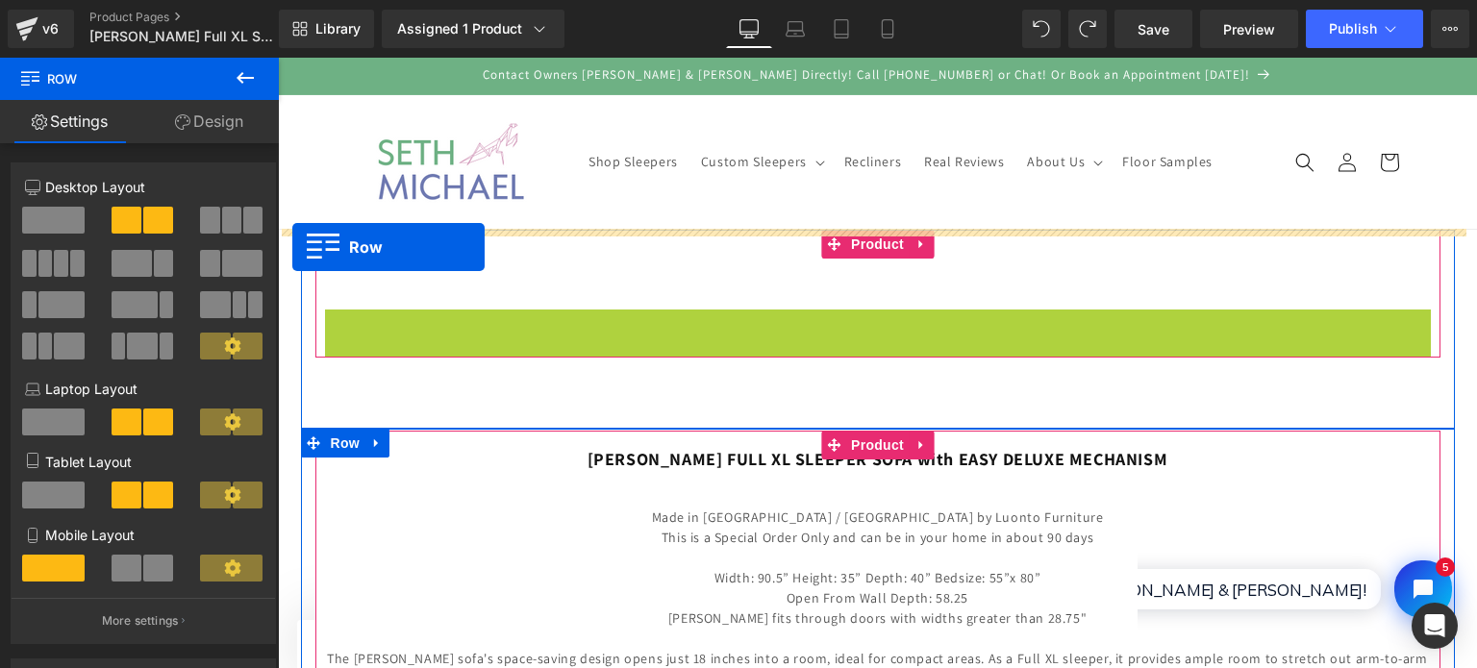
drag, startPoint x: 325, startPoint y: 325, endPoint x: 292, endPoint y: 247, distance: 84.5
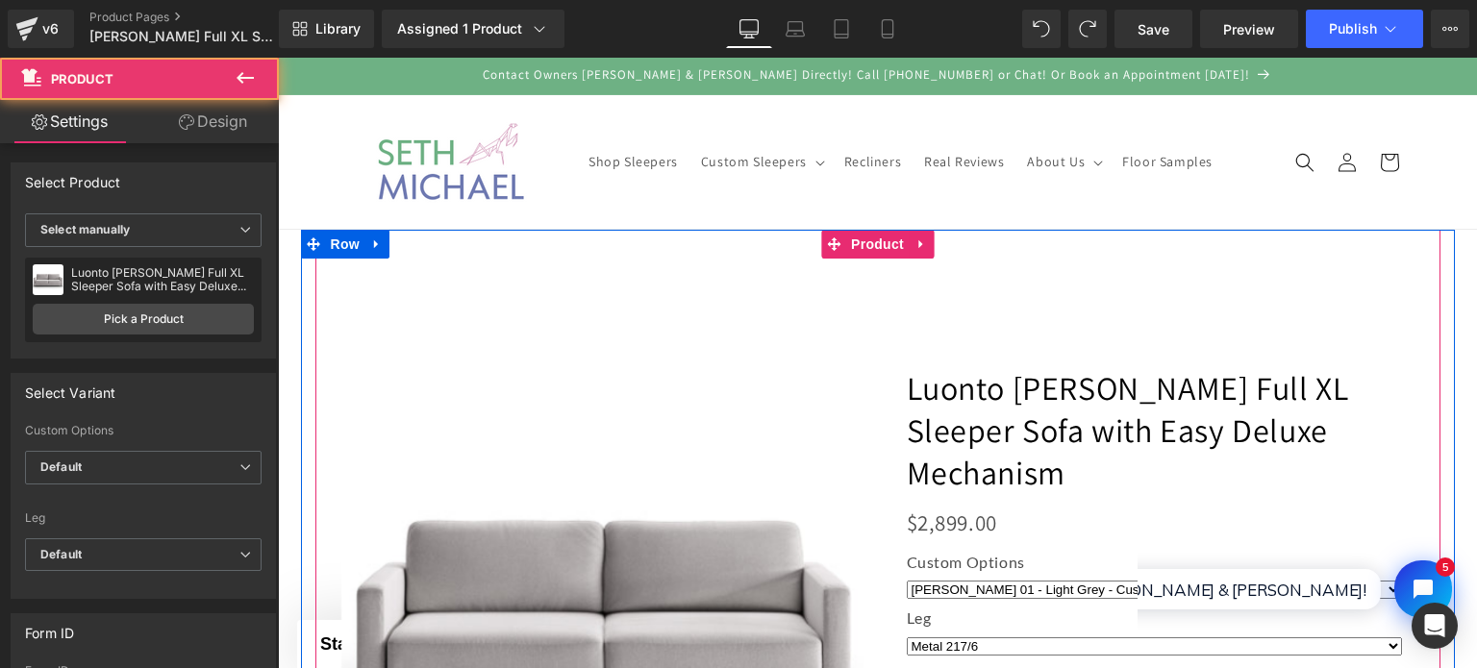
click at [463, 252] on div "‹ ›" at bounding box center [877, 555] width 1125 height 651
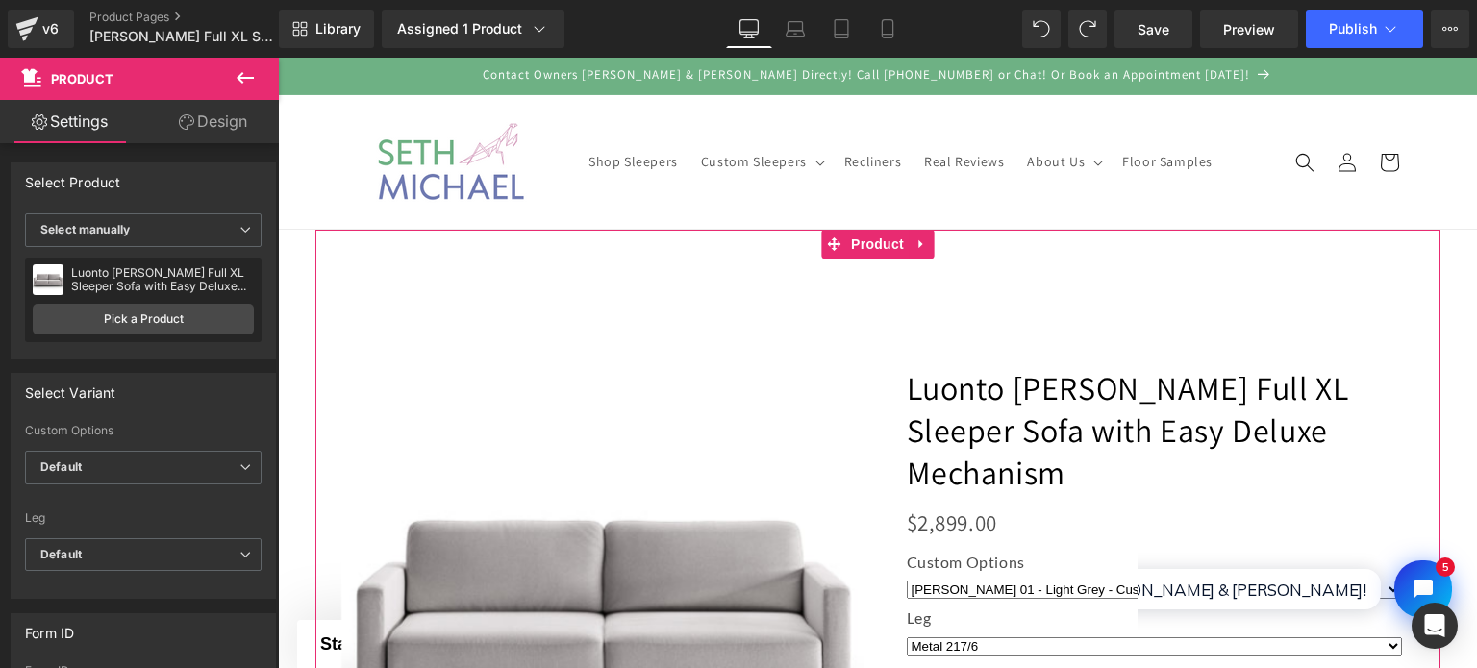
click at [185, 112] on link "Design" at bounding box center [212, 121] width 139 height 43
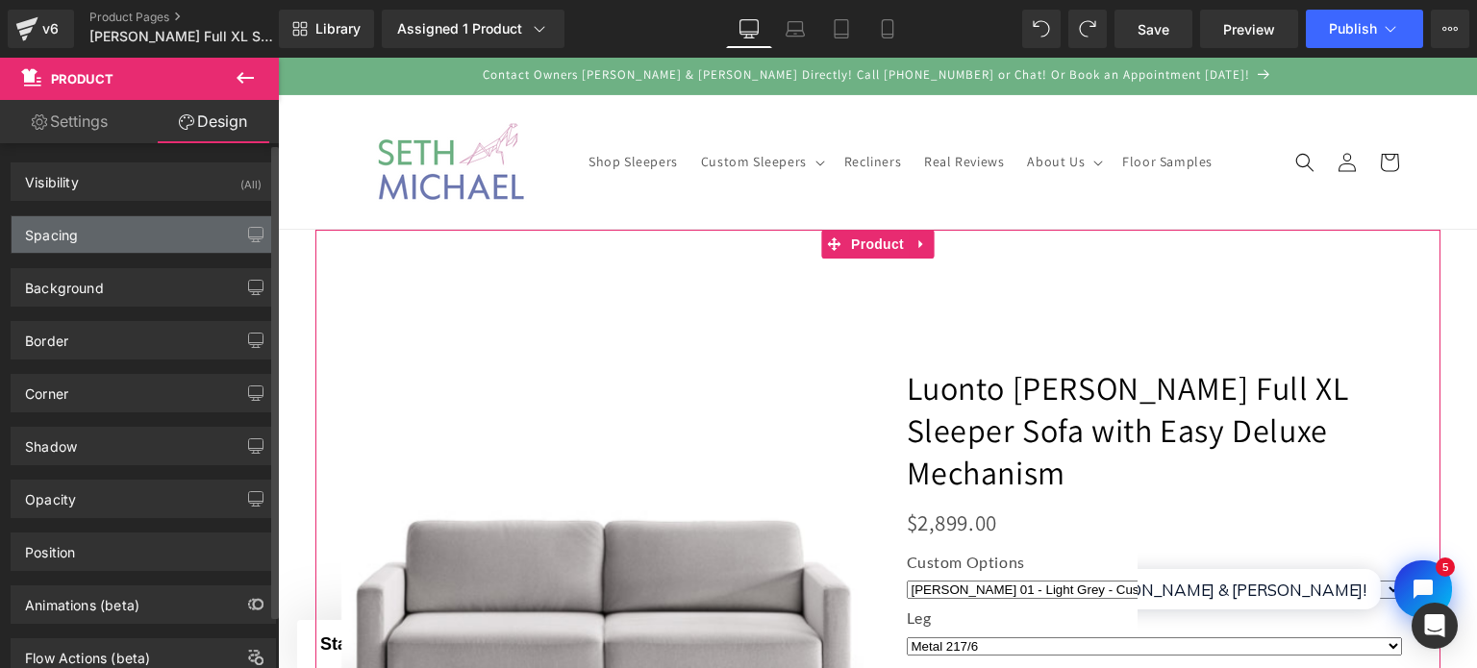
click at [208, 226] on div "Spacing" at bounding box center [143, 234] width 263 height 37
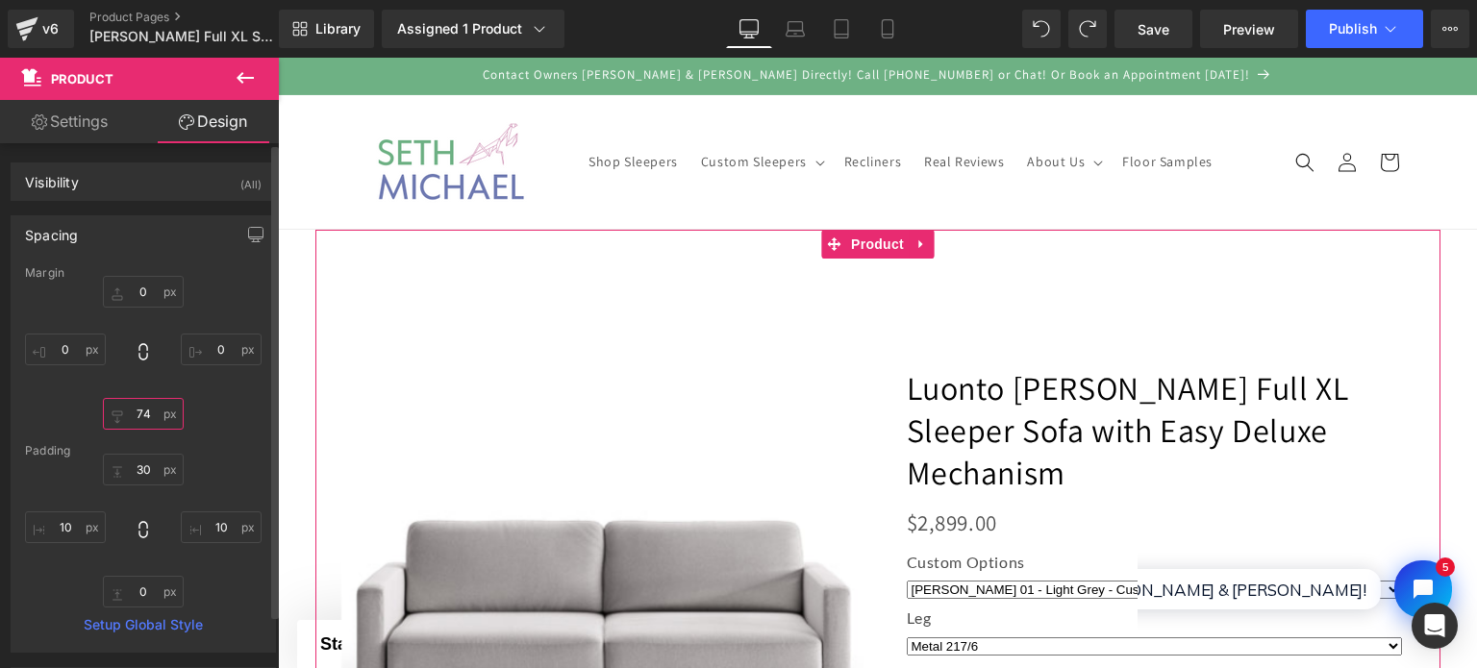
click at [134, 416] on input "74" at bounding box center [143, 414] width 81 height 32
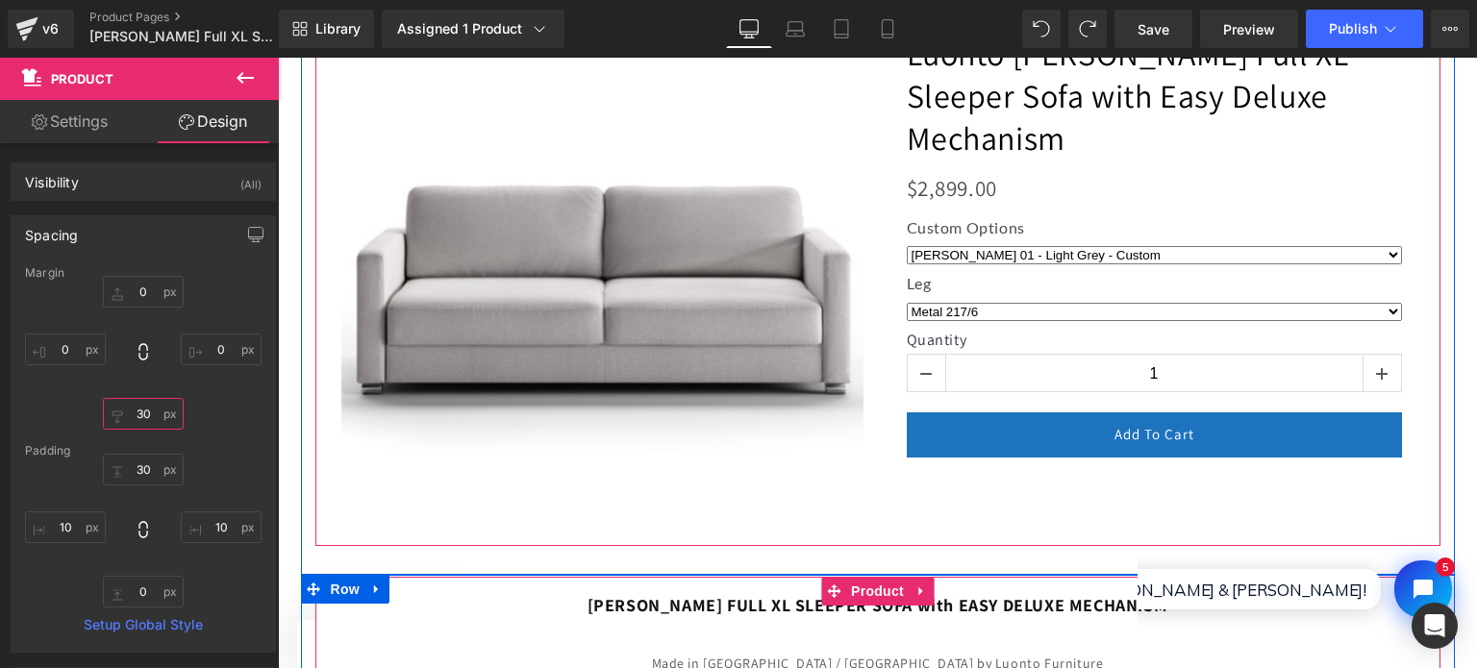
scroll to position [385, 0]
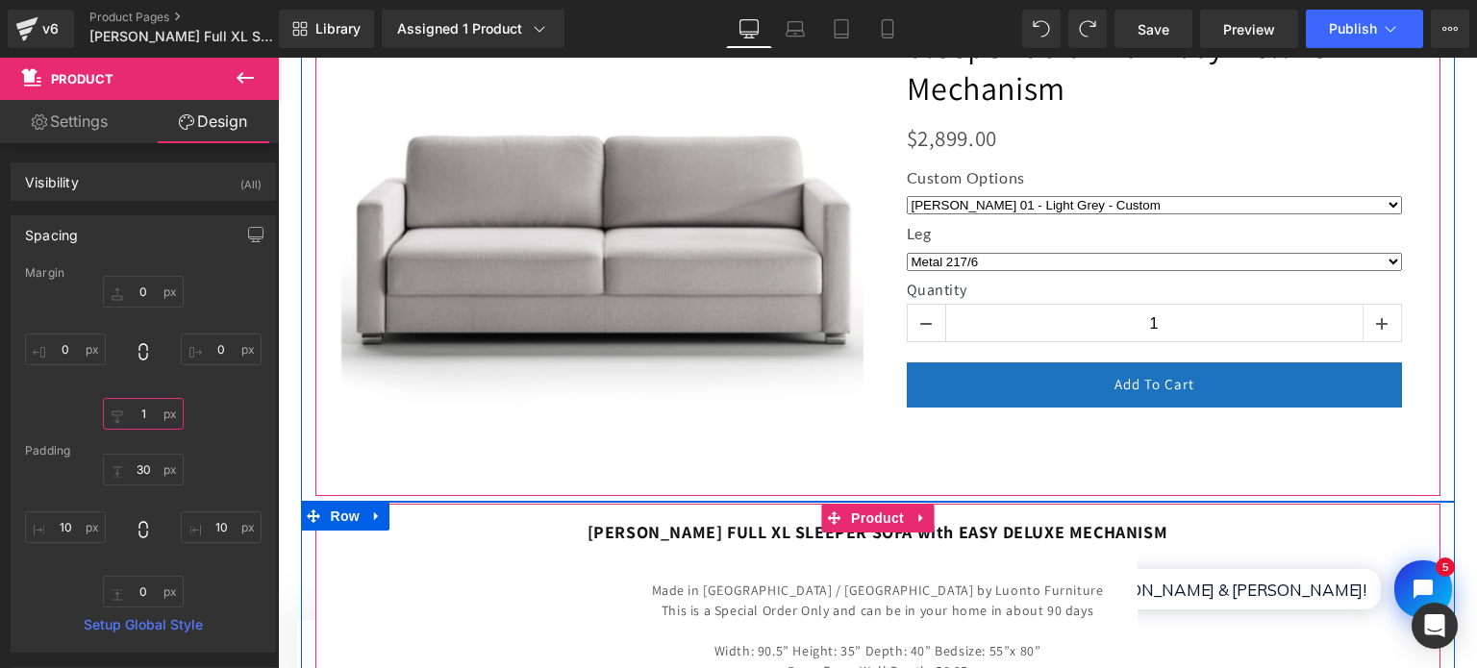
type input "0"
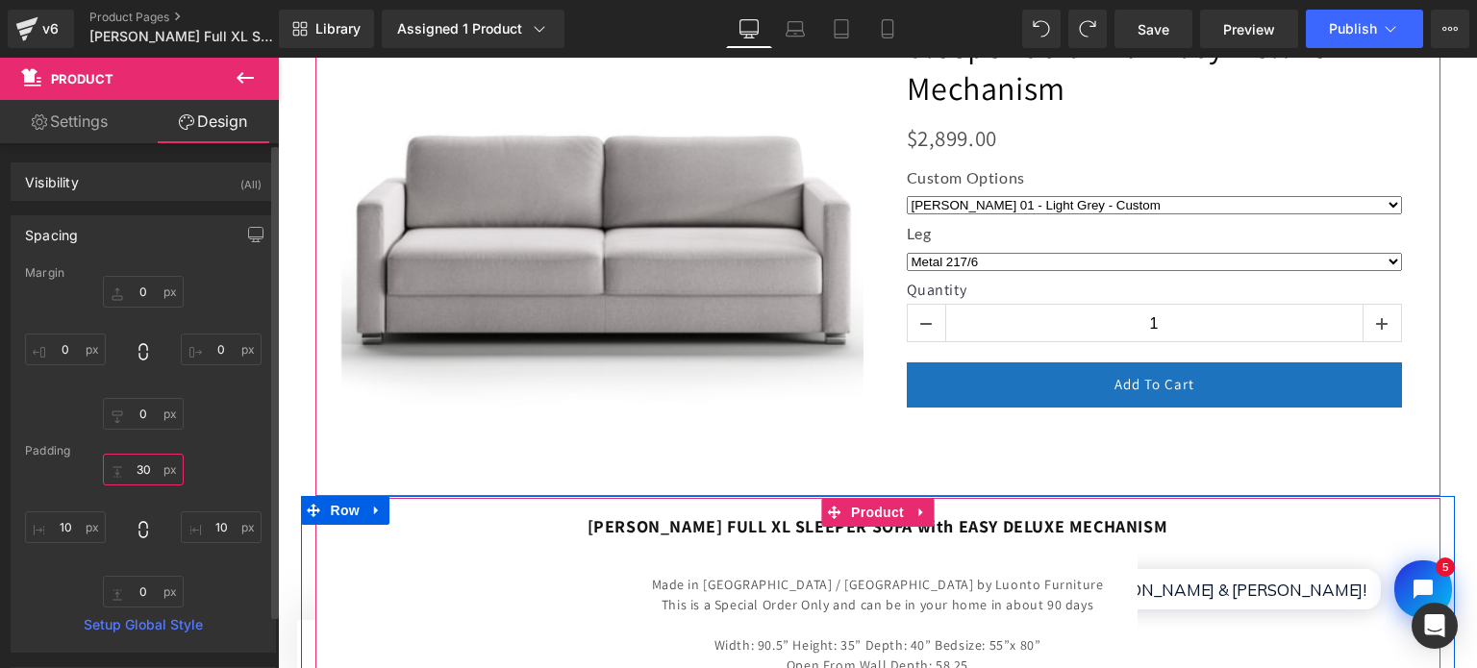
click at [156, 469] on input "30" at bounding box center [143, 470] width 81 height 32
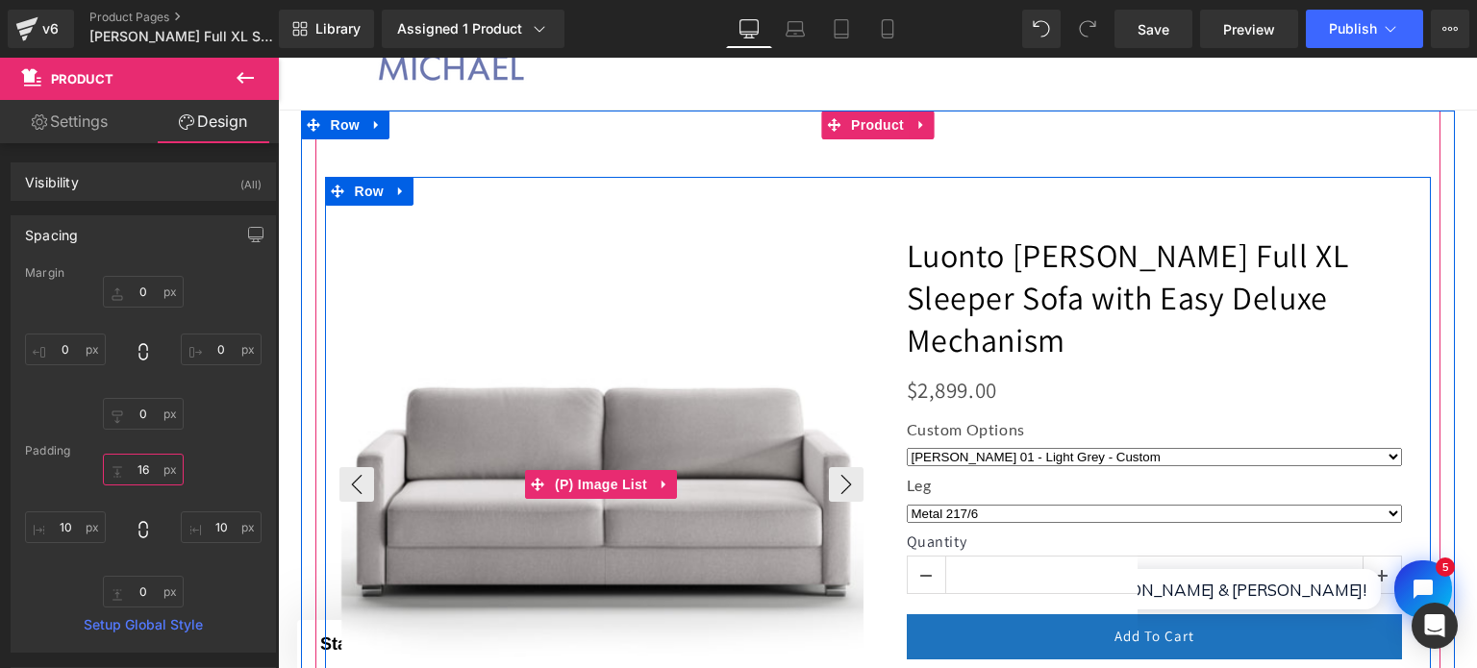
scroll to position [0, 0]
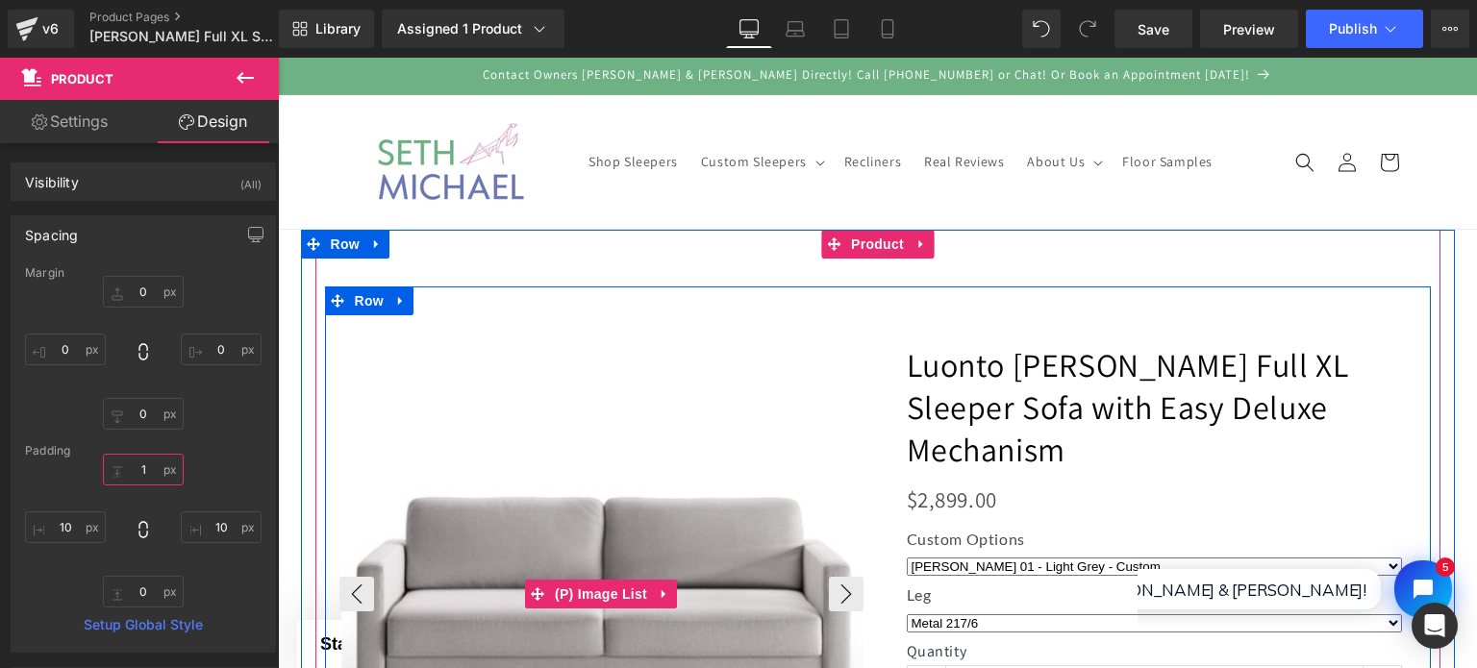
type input "0"
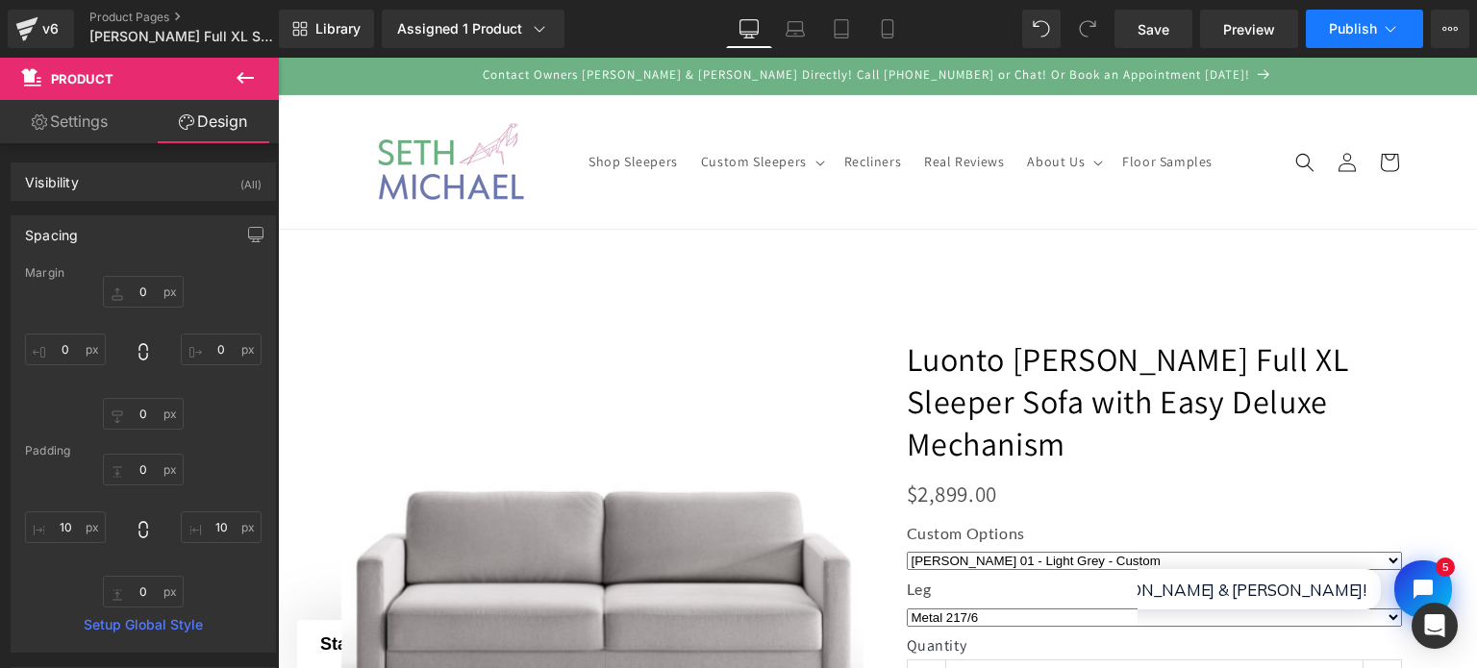
click at [1323, 33] on button "Publish" at bounding box center [1364, 29] width 117 height 38
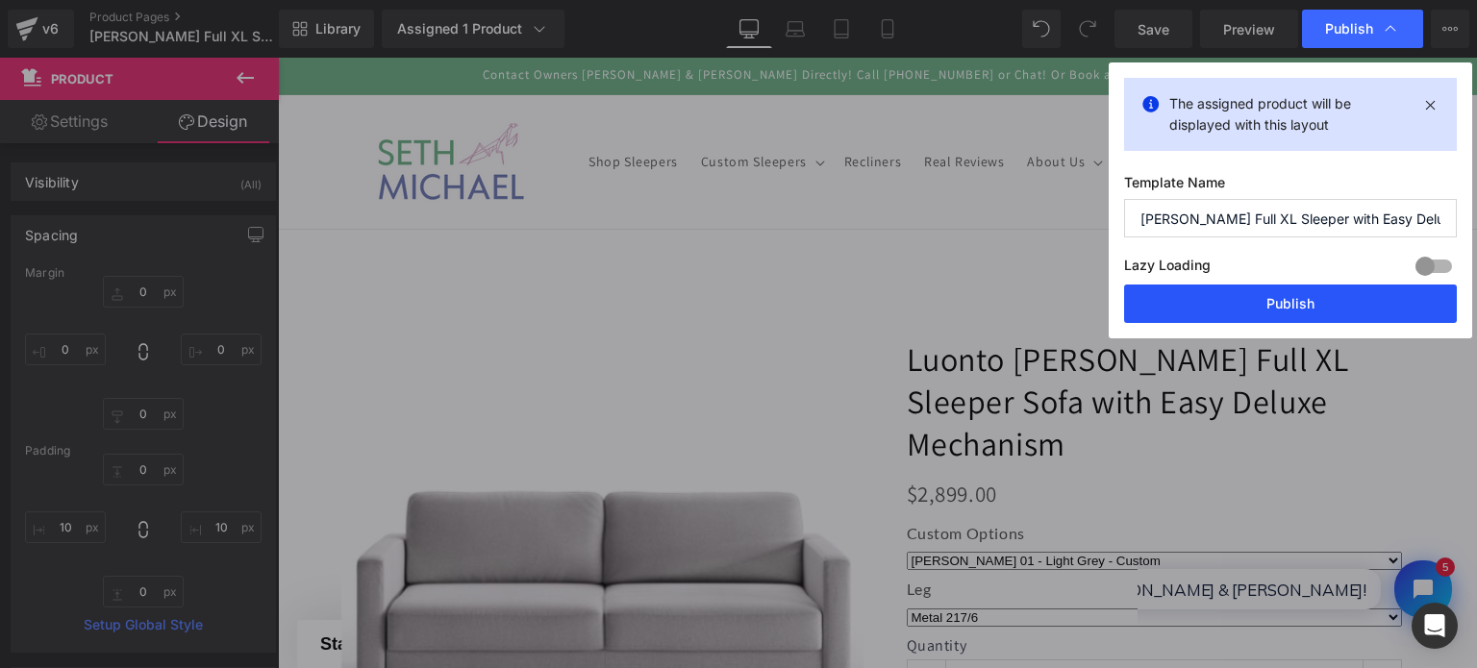
click at [1290, 312] on button "Publish" at bounding box center [1290, 304] width 333 height 38
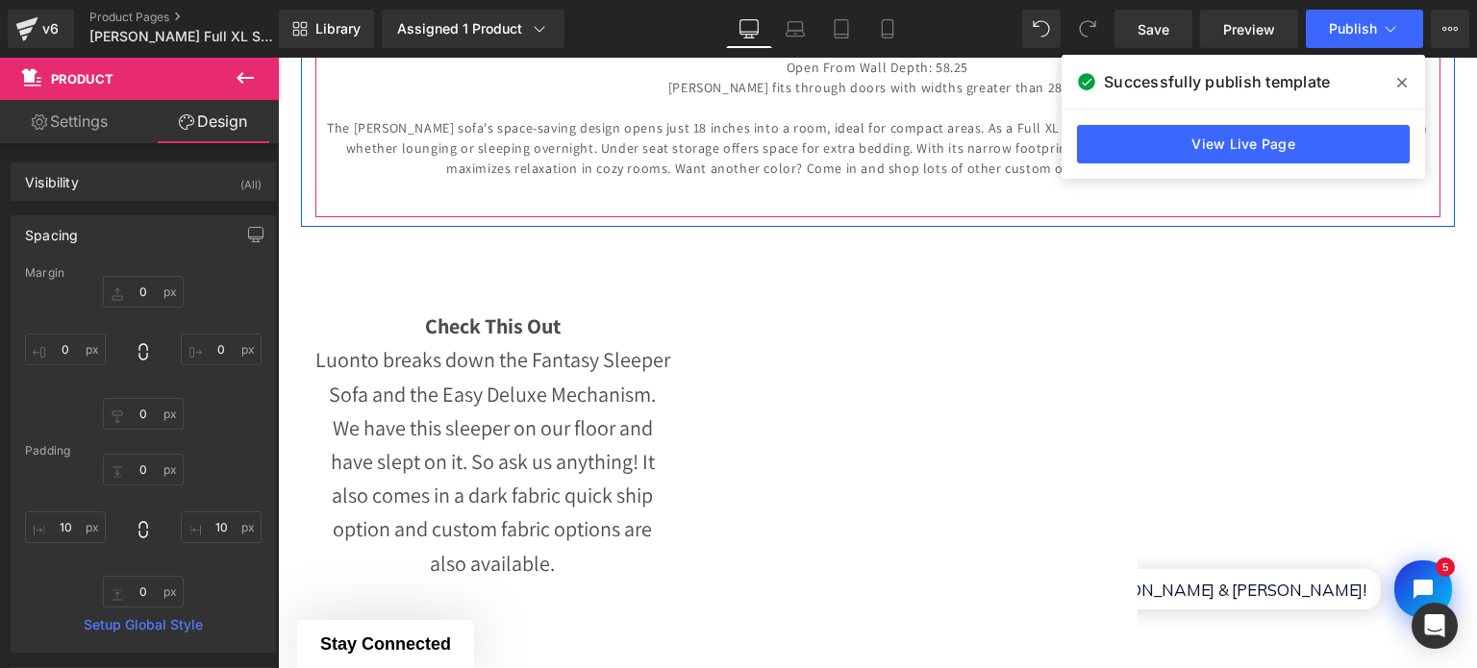
scroll to position [961, 0]
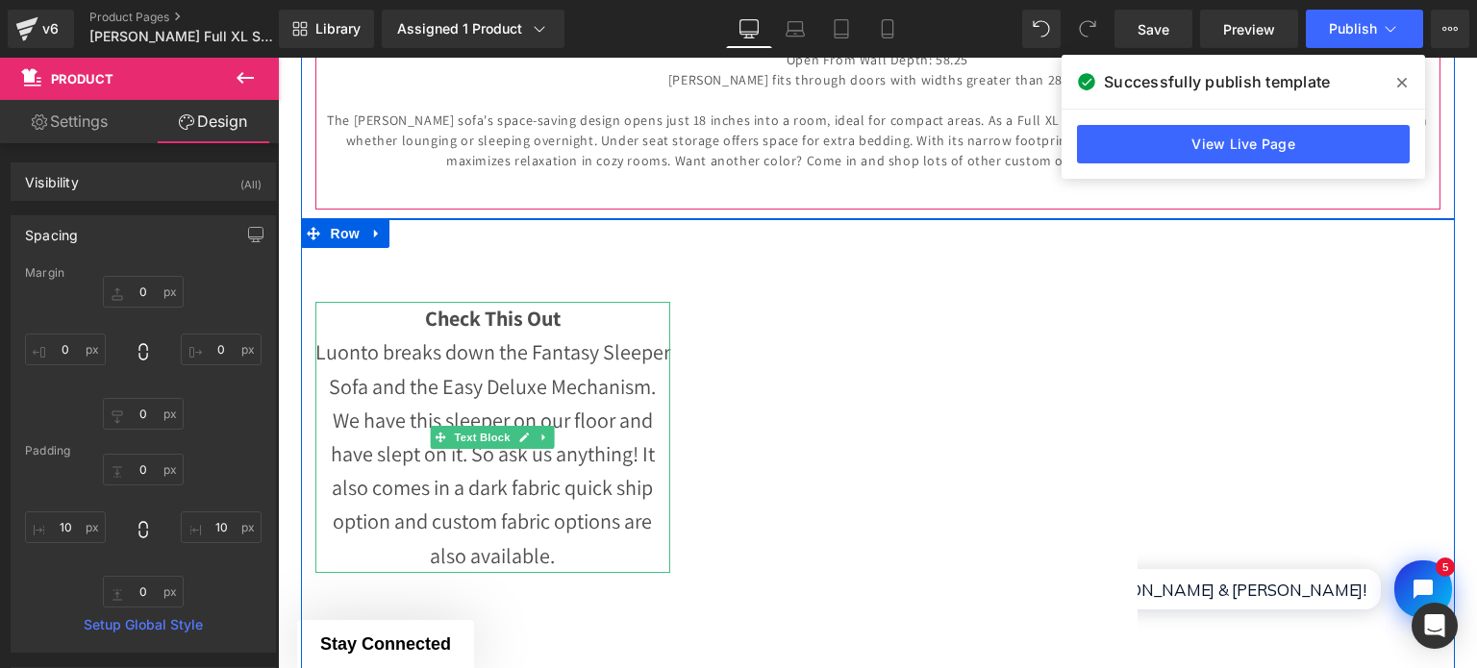
click at [482, 393] on span "Luonto breaks down the Fantasy Sleeper Sofa and the Easy Deluxe Mechanism. We h…" at bounding box center [492, 453] width 355 height 230
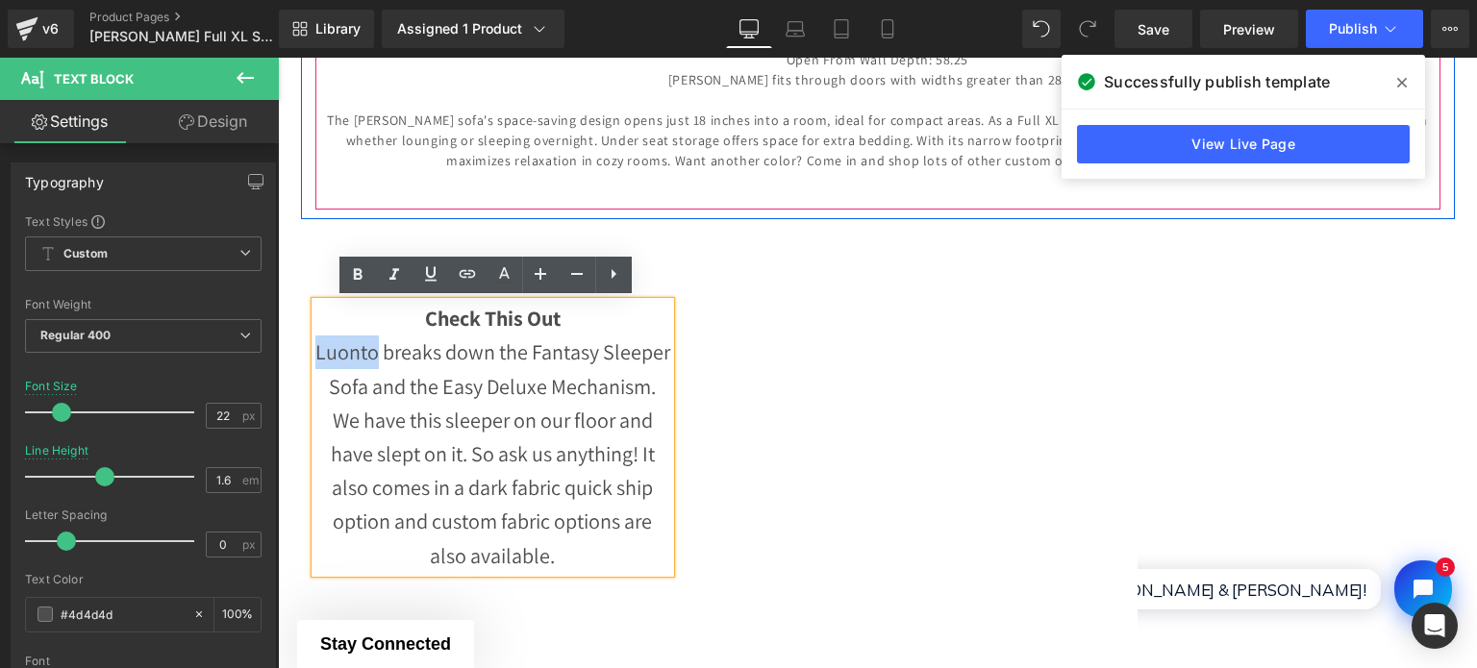
drag, startPoint x: 310, startPoint y: 353, endPoint x: 366, endPoint y: 354, distance: 56.7
click at [366, 354] on span "Luonto breaks down the Fantasy Sleeper Sofa and the Easy Deluxe Mechanism. We h…" at bounding box center [492, 453] width 355 height 230
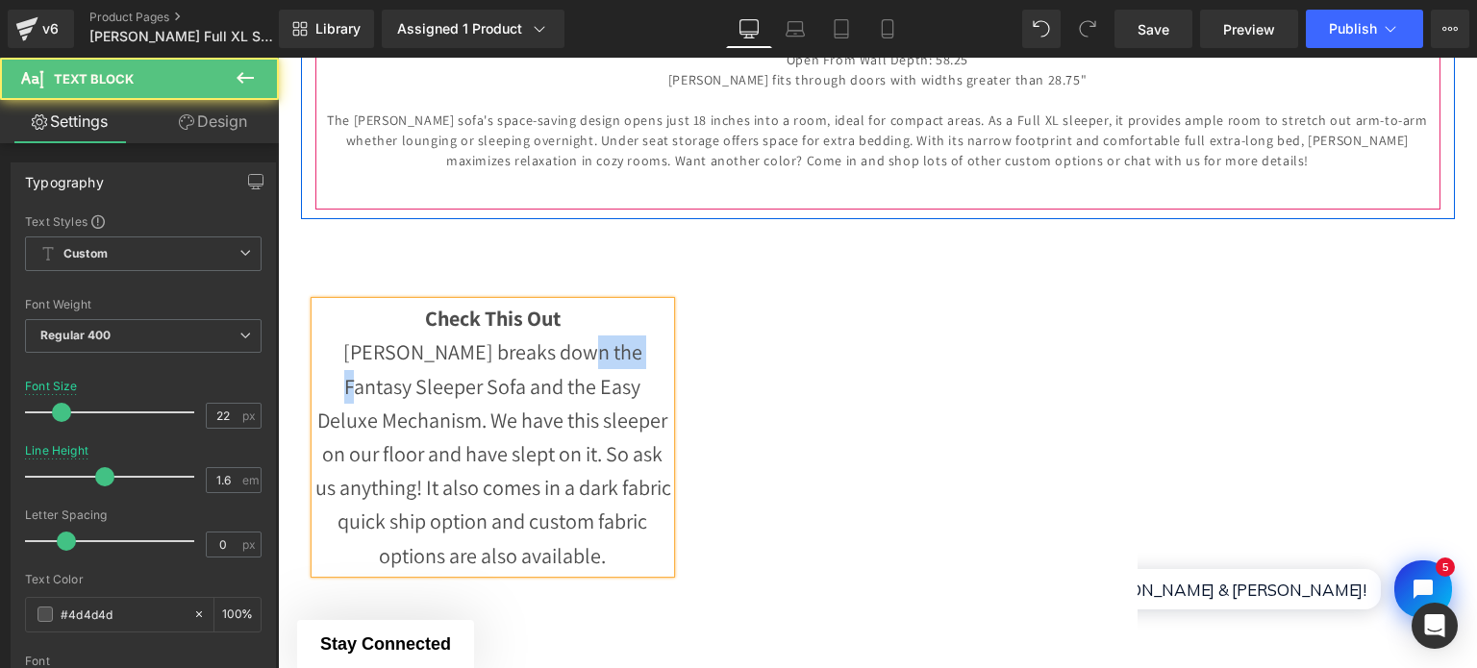
drag, startPoint x: 563, startPoint y: 345, endPoint x: 626, endPoint y: 351, distance: 62.8
click at [626, 351] on span "[PERSON_NAME] breaks down the Fantasy Sleeper Sofa and the Easy Deluxe Mechanis…" at bounding box center [493, 453] width 356 height 230
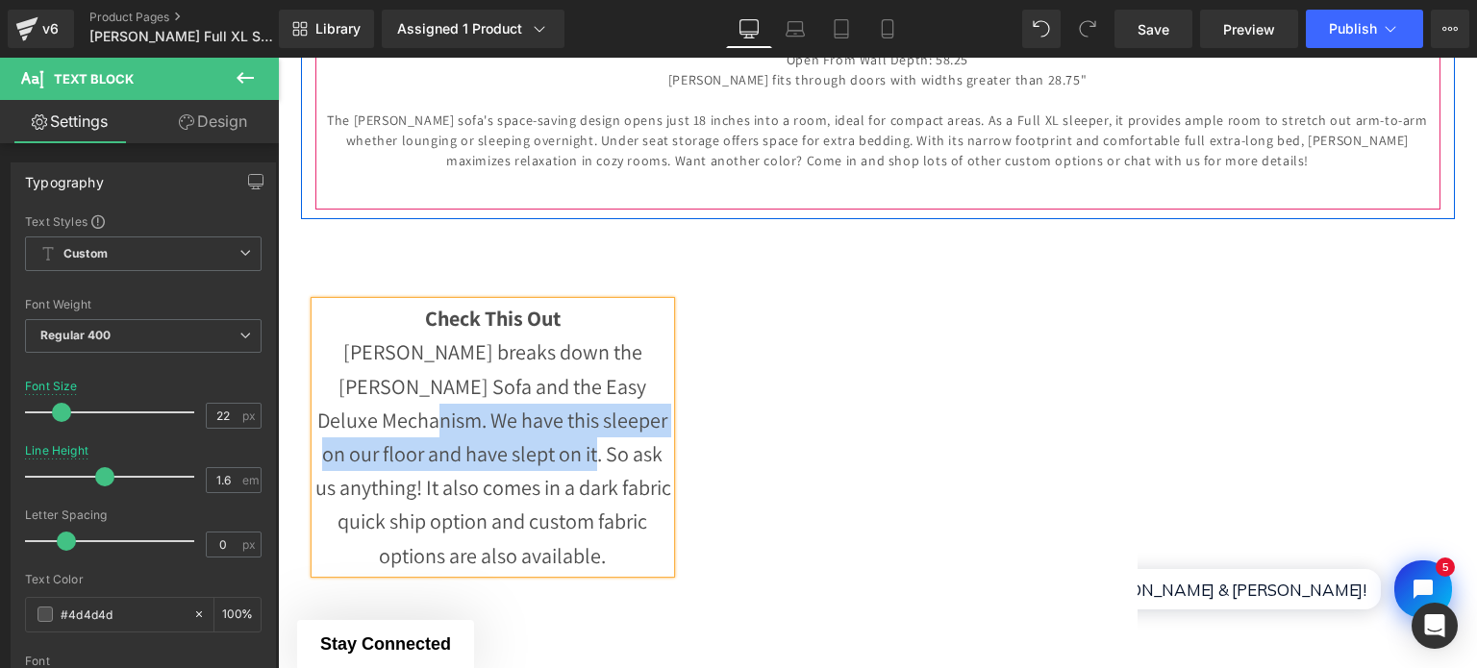
drag, startPoint x: 320, startPoint y: 418, endPoint x: 498, endPoint y: 449, distance: 180.5
click at [498, 449] on p "[PERSON_NAME] breaks down the [PERSON_NAME] Sofa and the Easy Deluxe Mechanism.…" at bounding box center [493, 454] width 356 height 237
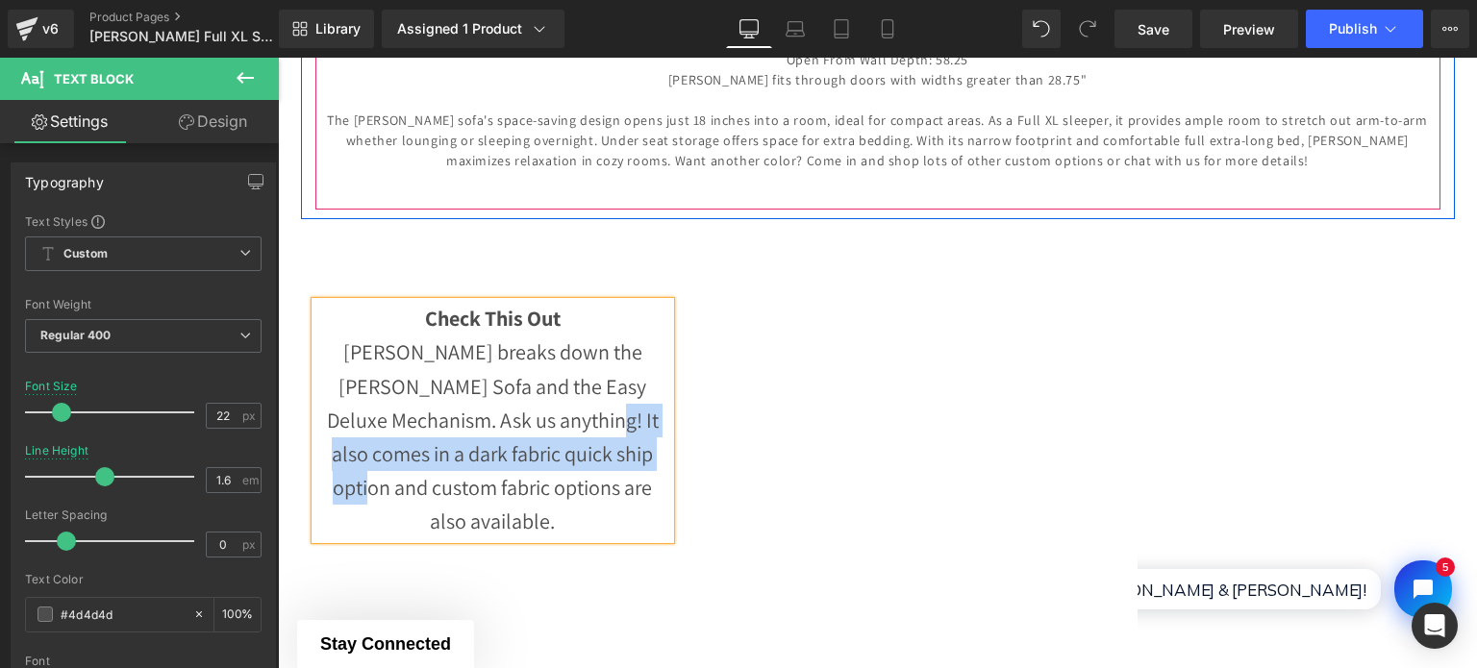
drag, startPoint x: 479, startPoint y: 421, endPoint x: 571, endPoint y: 457, distance: 98.9
click at [571, 457] on span "[PERSON_NAME] breaks down the [PERSON_NAME] Sofa and the Easy Deluxe Mechanism.…" at bounding box center [493, 436] width 332 height 196
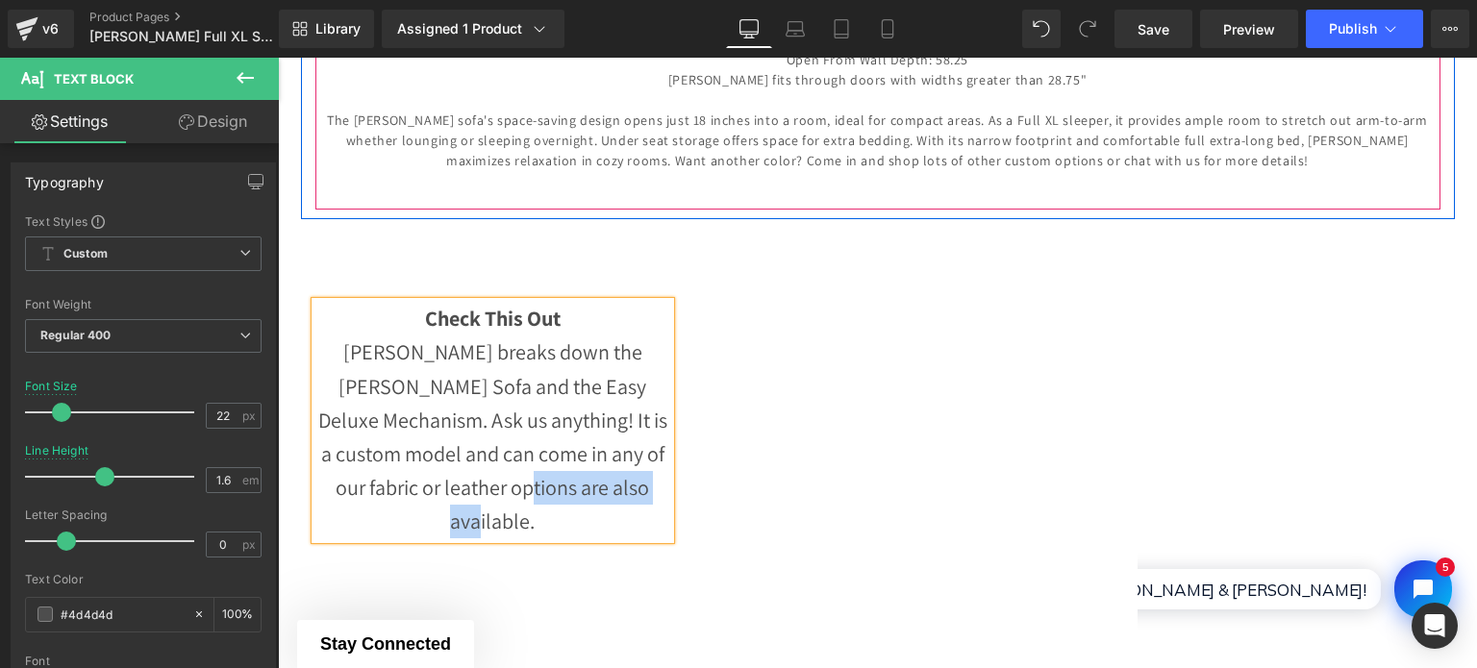
drag, startPoint x: 477, startPoint y: 491, endPoint x: 625, endPoint y: 502, distance: 148.4
click at [625, 502] on p "[PERSON_NAME] breaks down the [PERSON_NAME] Sofa and the Easy Deluxe Mechanism.…" at bounding box center [493, 437] width 356 height 203
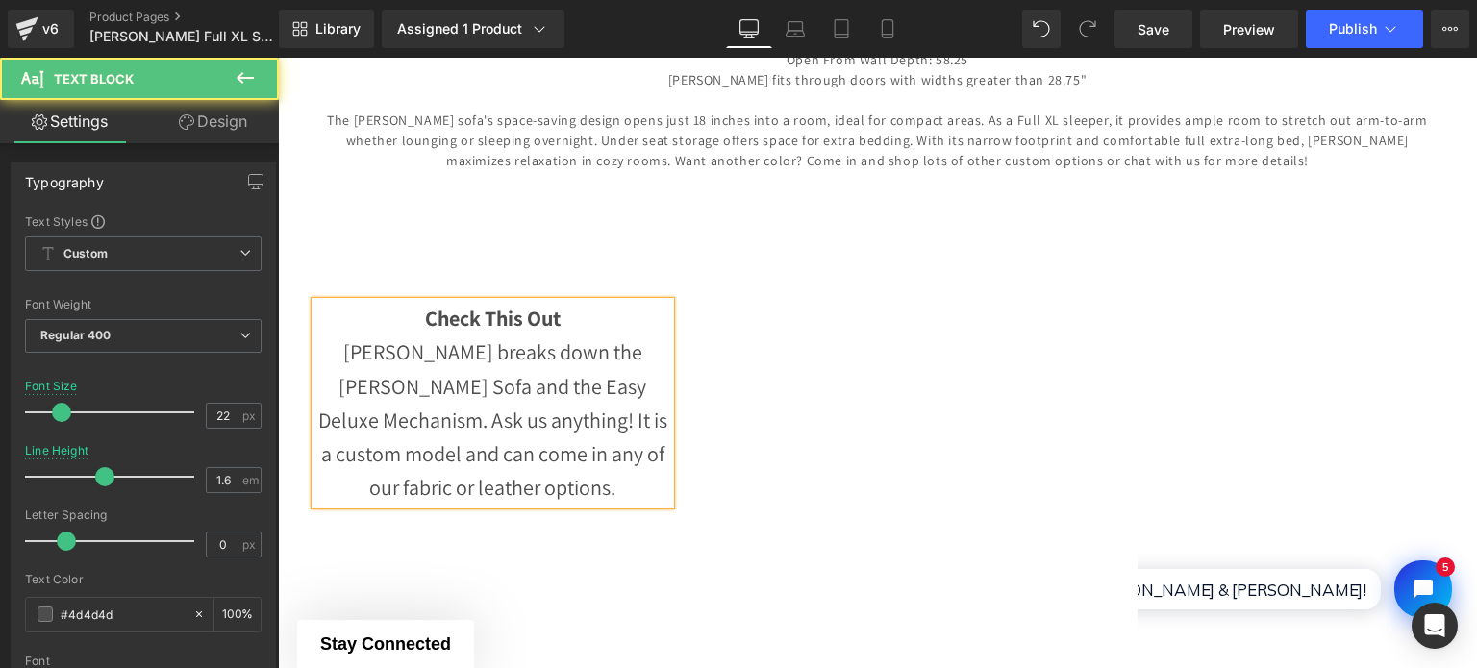
click at [487, 418] on span "[PERSON_NAME] breaks down the [PERSON_NAME] Sofa and the Easy Deluxe Mechanism.…" at bounding box center [492, 419] width 349 height 162
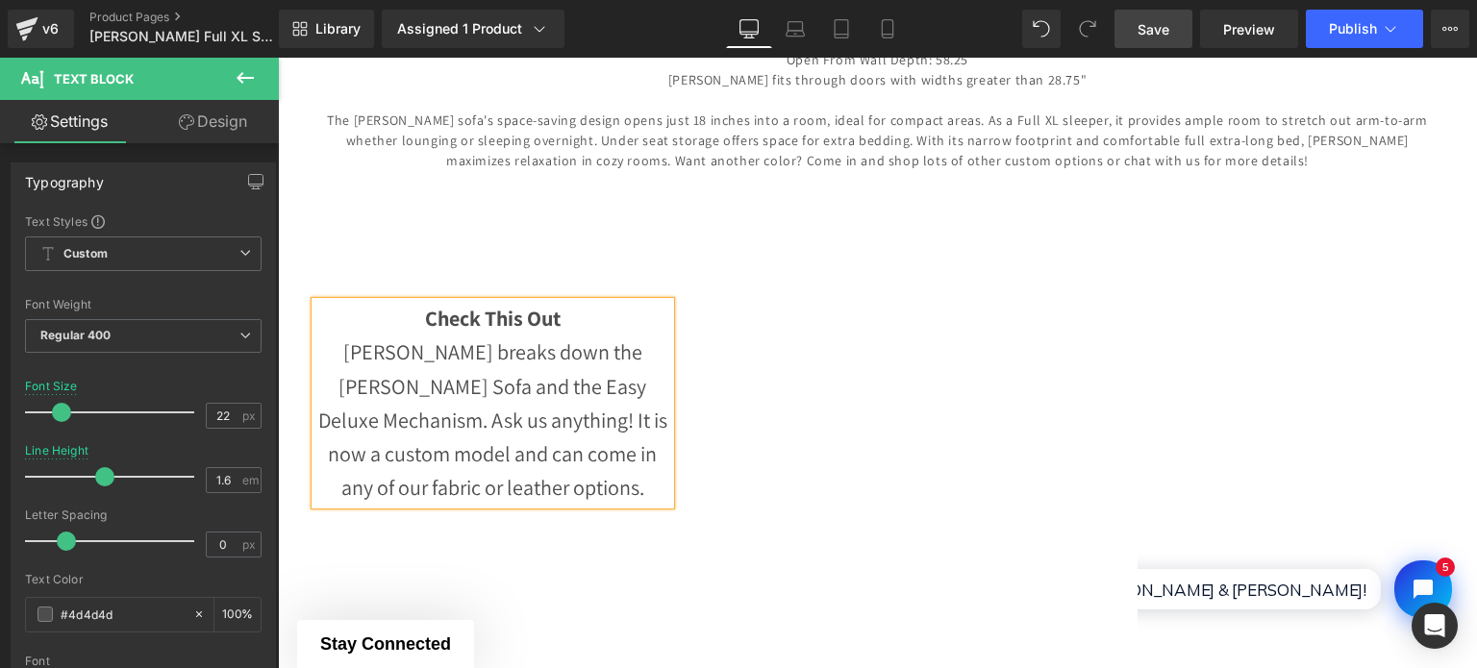
click at [1169, 32] on span "Save" at bounding box center [1153, 29] width 32 height 20
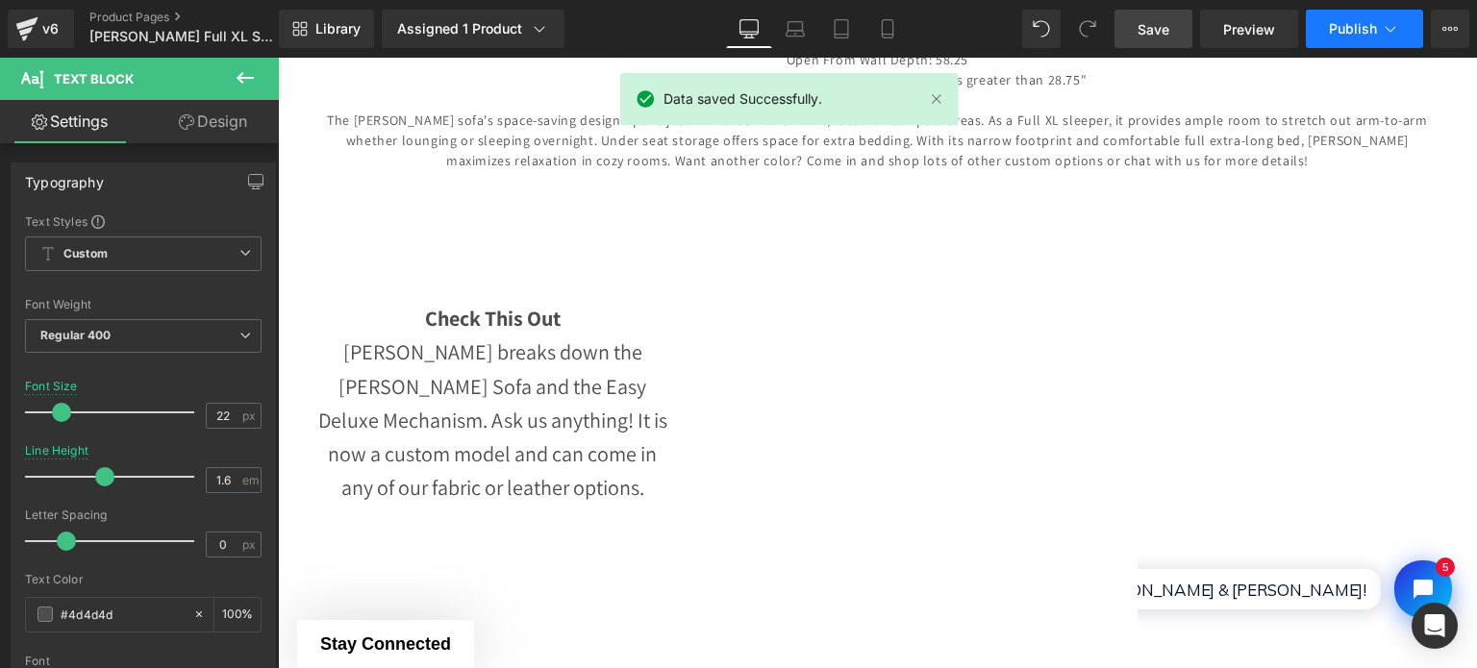
click at [1327, 28] on button "Publish" at bounding box center [1364, 29] width 117 height 38
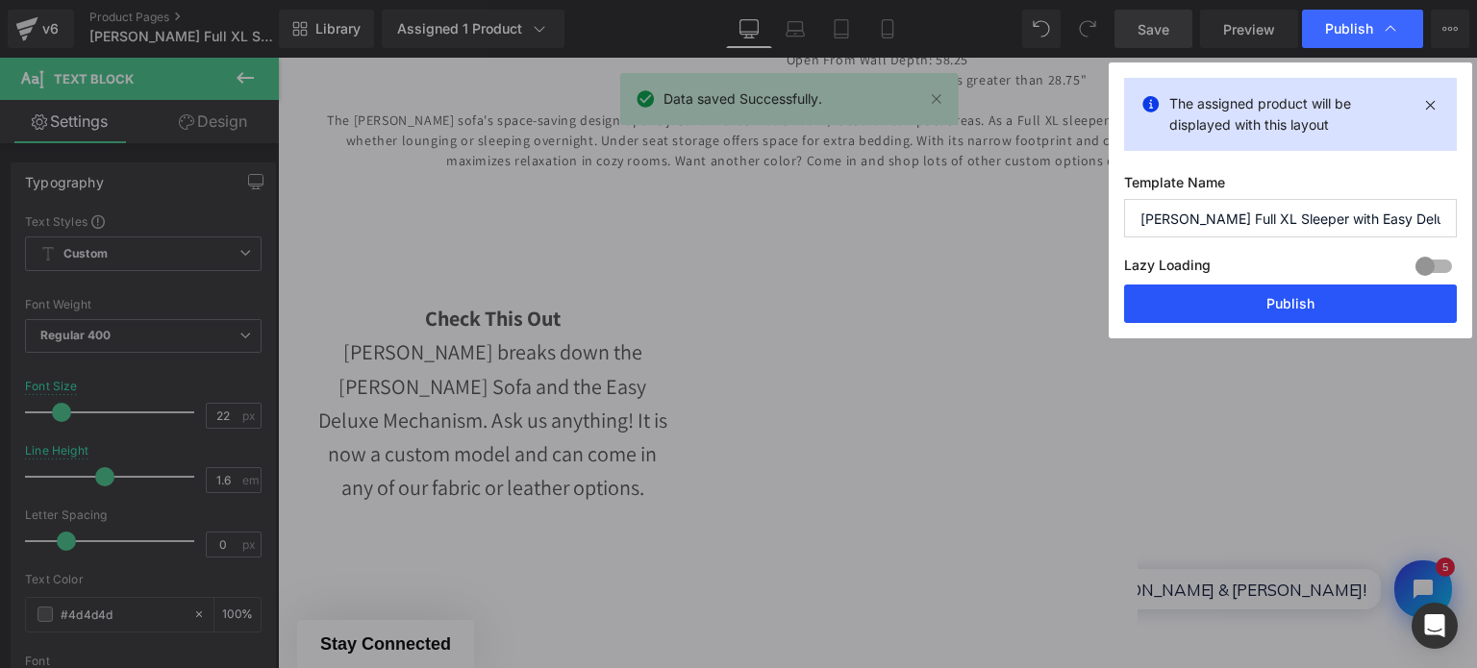
click at [1327, 303] on button "Publish" at bounding box center [1290, 304] width 333 height 38
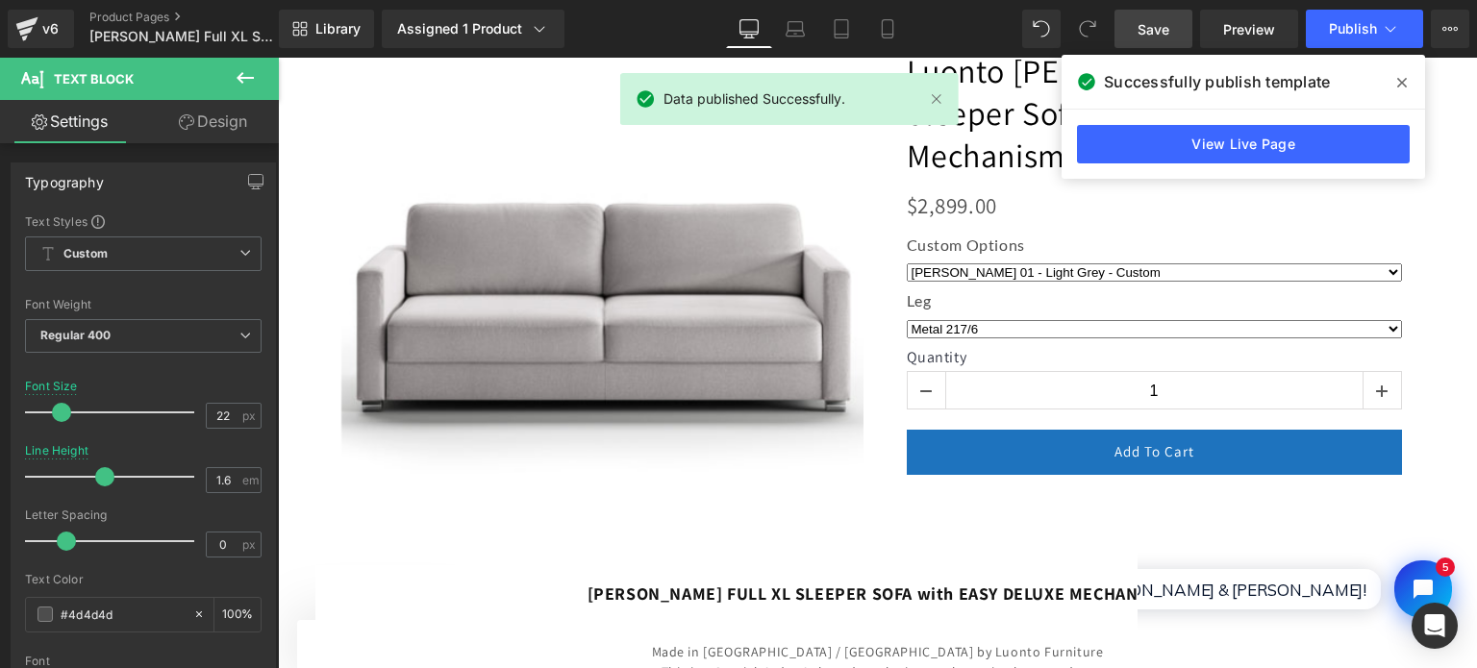
scroll to position [0, 0]
